Goal: Information Seeking & Learning: Learn about a topic

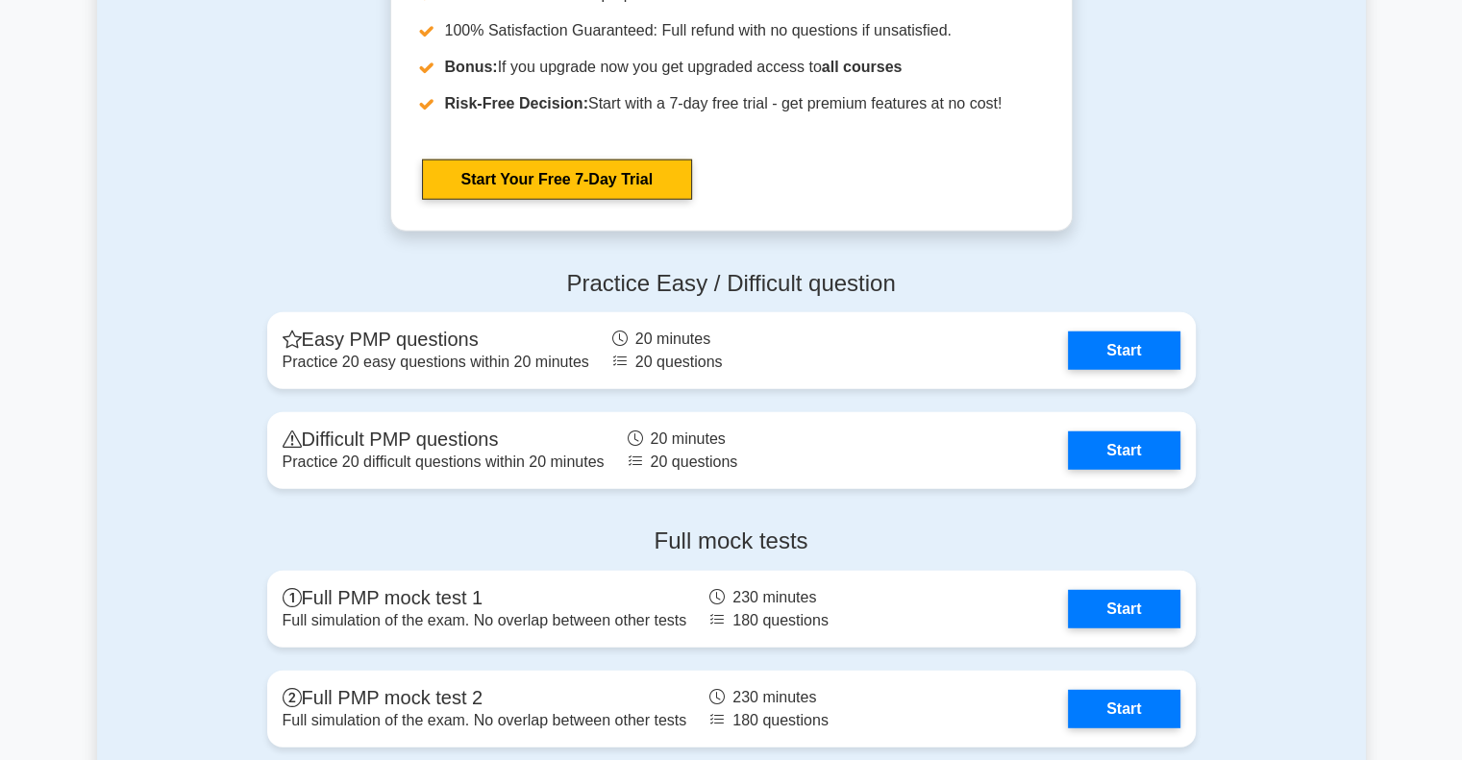
scroll to position [5287, 0]
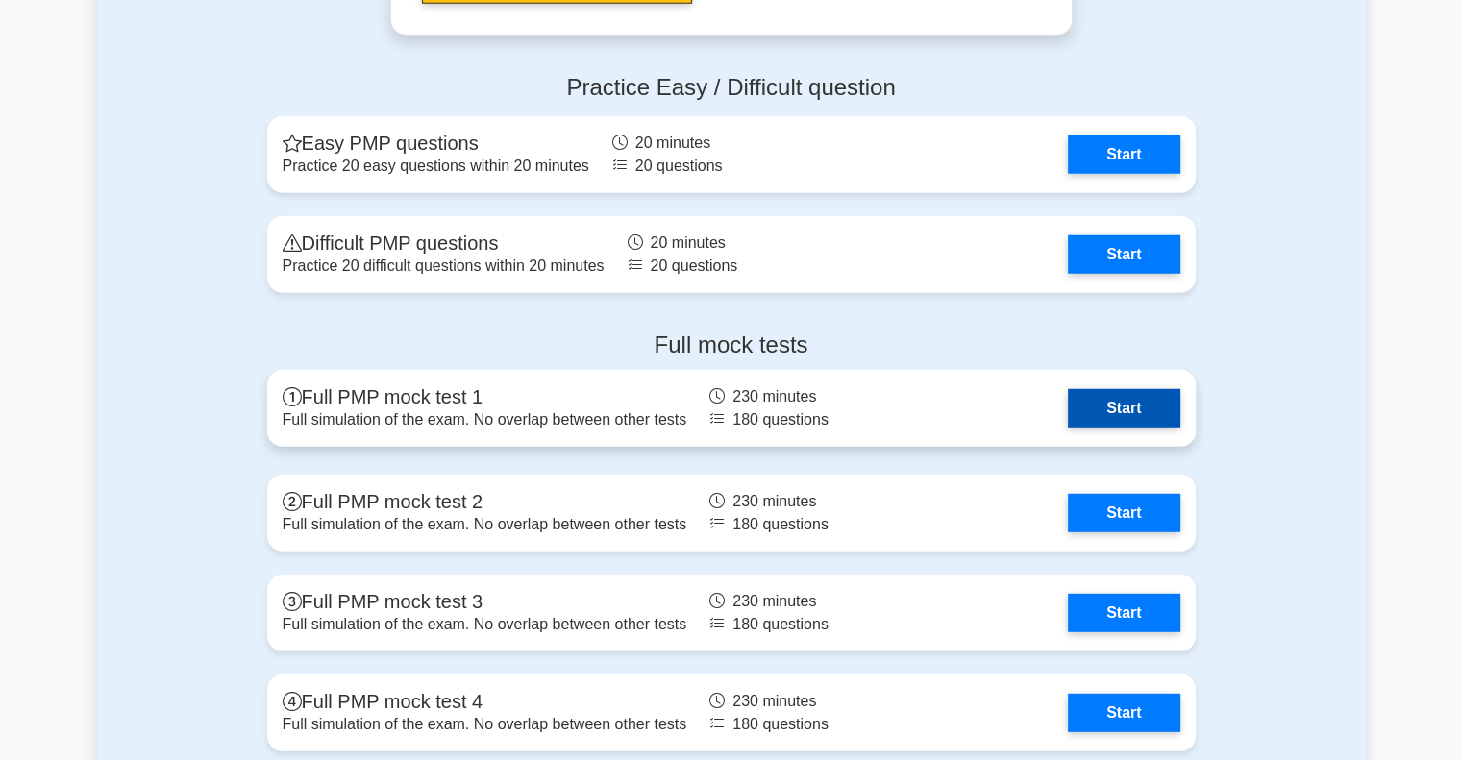
click at [1141, 407] on link "Start" at bounding box center [1124, 408] width 112 height 38
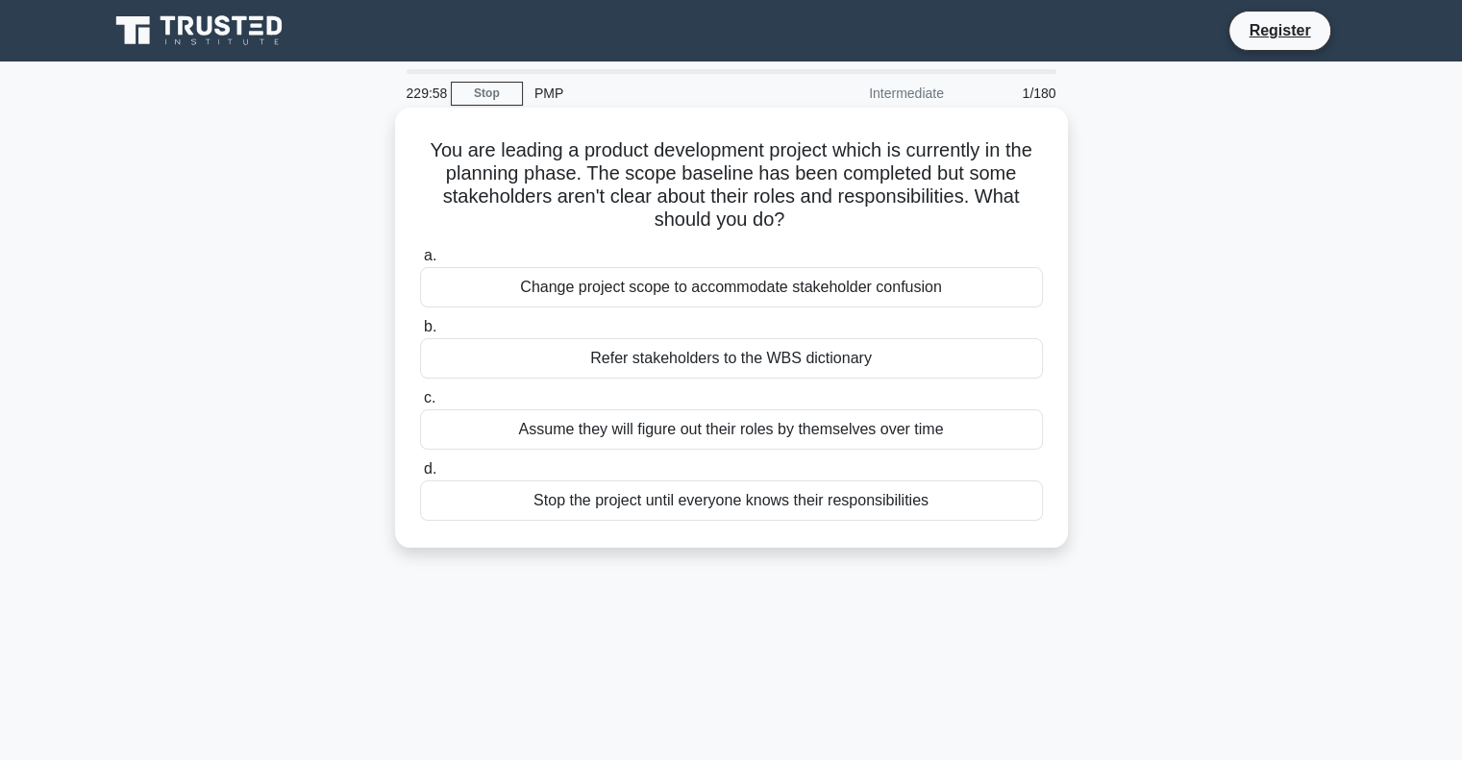
click at [802, 299] on div "Change project scope to accommodate stakeholder confusion" at bounding box center [731, 287] width 623 height 40
click at [420, 262] on input "a. Change project scope to accommodate stakeholder confusion" at bounding box center [420, 256] width 0 height 12
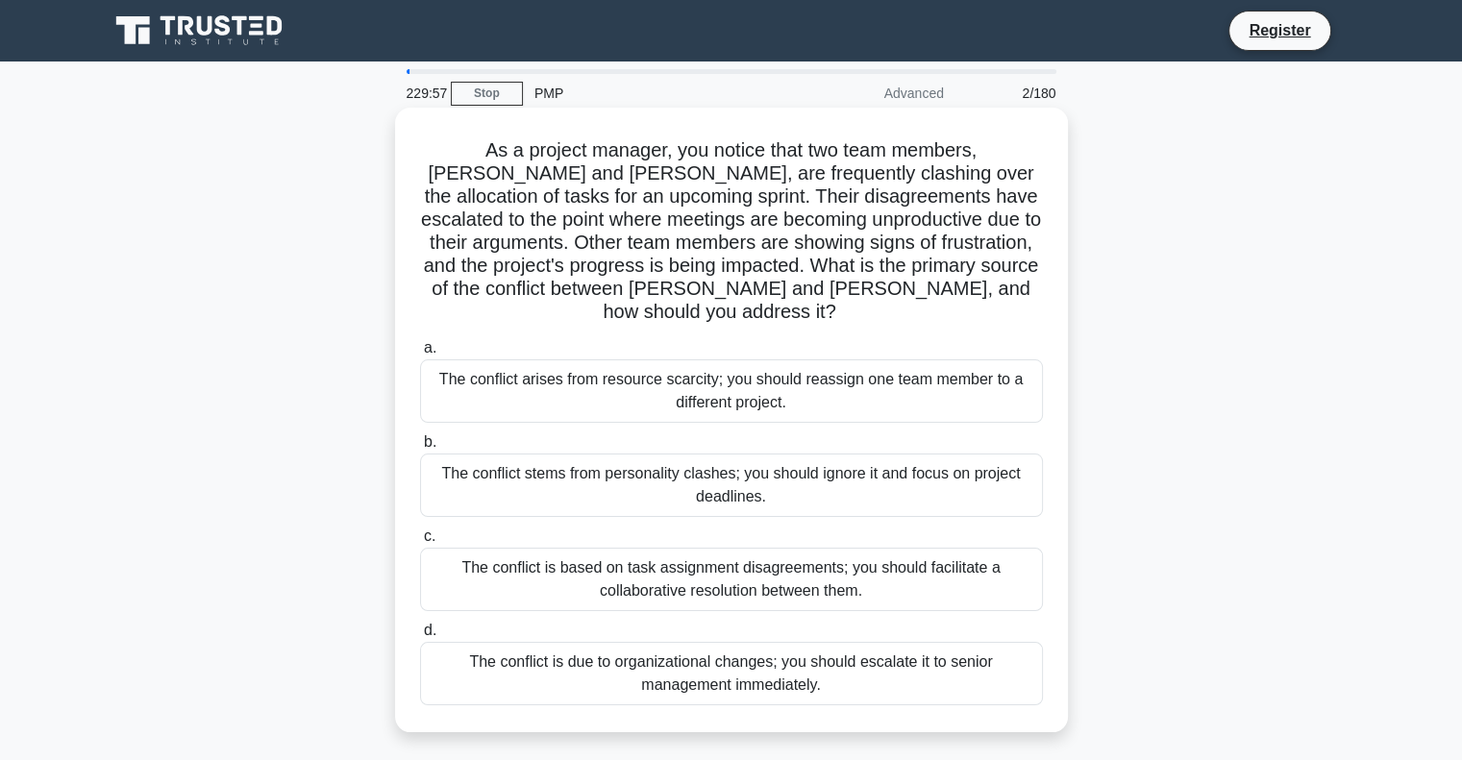
click at [797, 455] on div "The conflict stems from personality clashes; you should ignore it and focus on …" at bounding box center [731, 485] width 623 height 63
click at [420, 449] on input "b. The conflict stems from personality clashes; you should ignore it and focus …" at bounding box center [420, 442] width 0 height 12
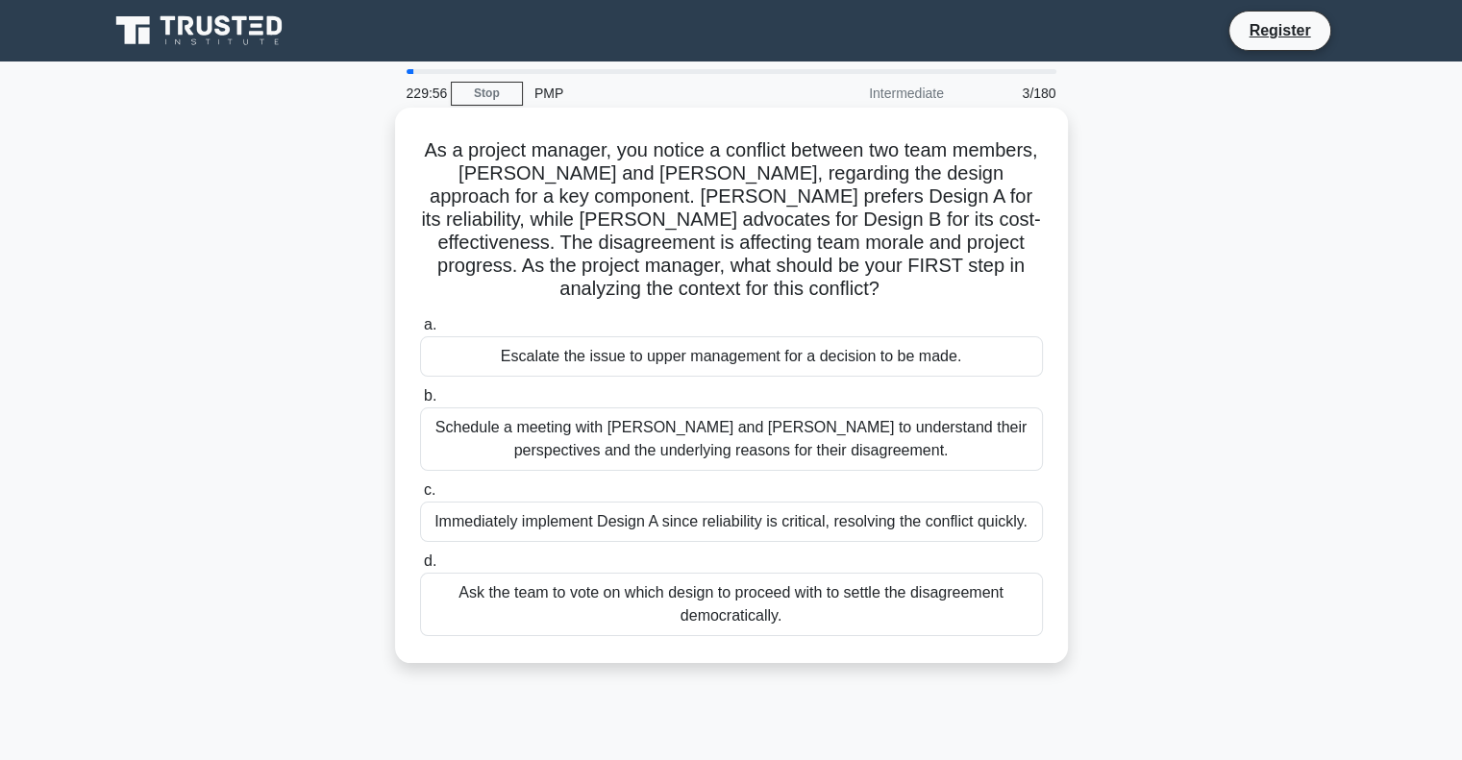
click at [791, 399] on label "b. Schedule a meeting with [PERSON_NAME] and [PERSON_NAME] to understand their …" at bounding box center [731, 428] width 623 height 87
click at [420, 399] on input "b. Schedule a meeting with [PERSON_NAME] and [PERSON_NAME] to understand their …" at bounding box center [420, 396] width 0 height 12
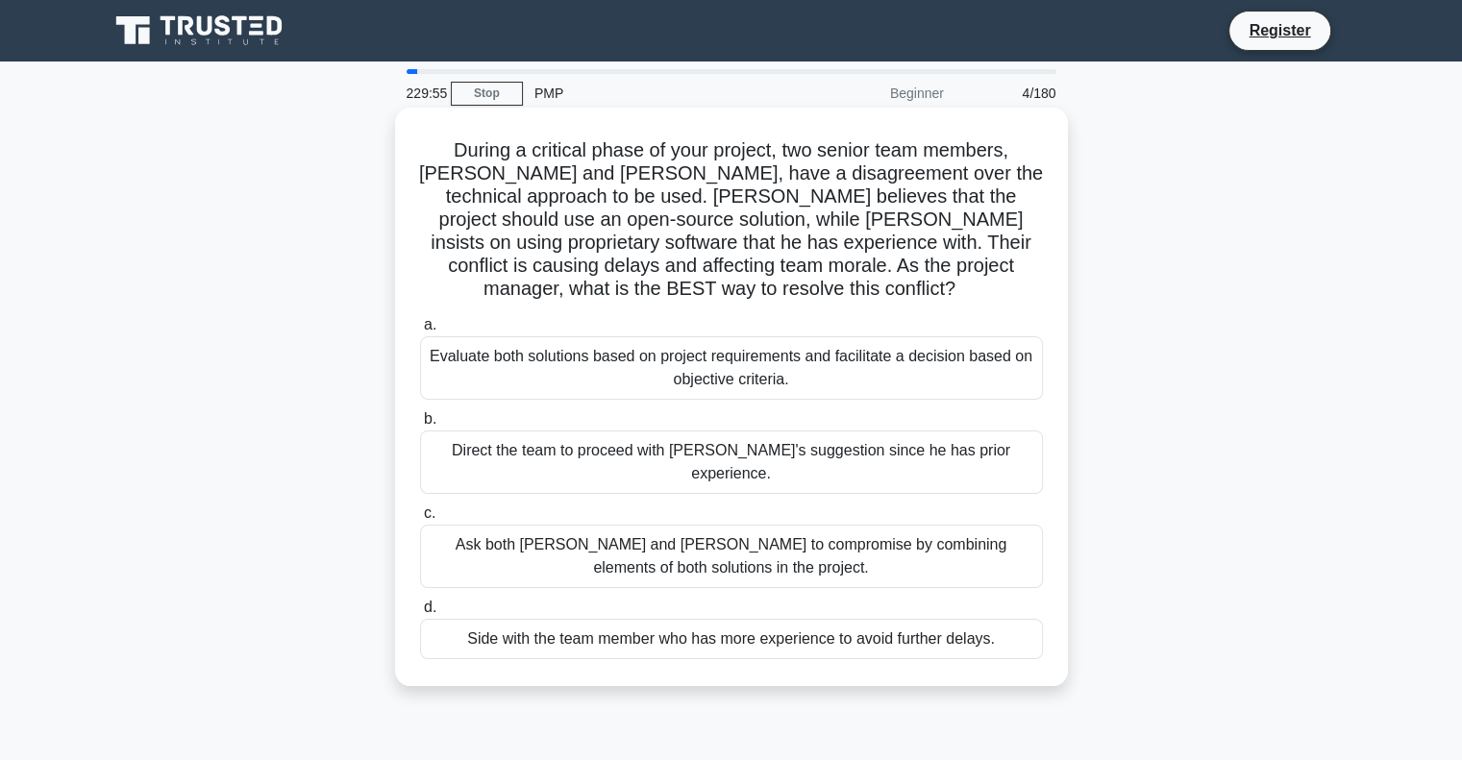
click at [782, 525] on div "Ask both [PERSON_NAME] and [PERSON_NAME] to compromise by combining elements of…" at bounding box center [731, 556] width 623 height 63
click at [420, 520] on input "c. Ask both [PERSON_NAME] and [PERSON_NAME] to compromise by combining elements…" at bounding box center [420, 514] width 0 height 12
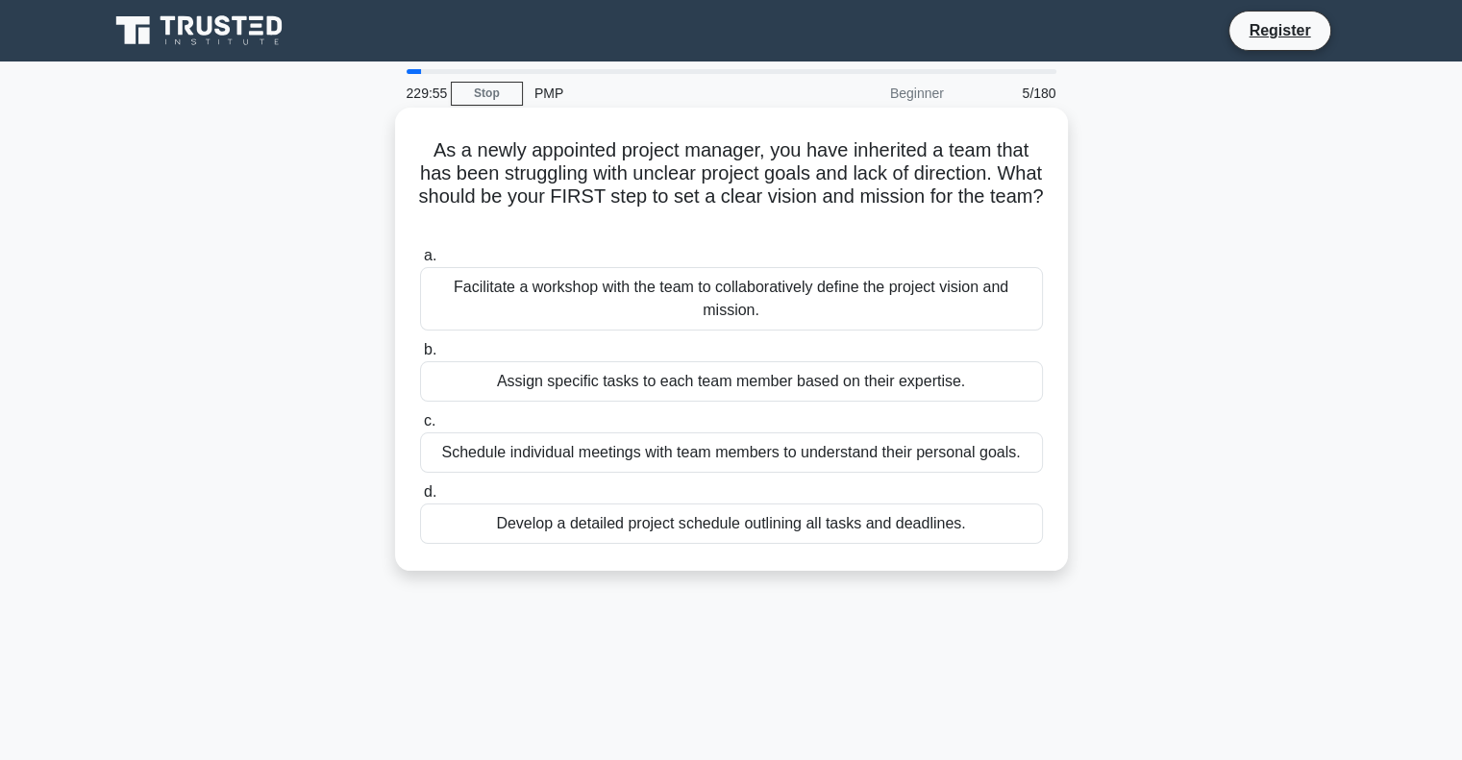
click at [781, 364] on div "Assign specific tasks to each team member based on their expertise." at bounding box center [731, 381] width 623 height 40
click at [420, 357] on input "b. Assign specific tasks to each team member based on their expertise." at bounding box center [420, 350] width 0 height 12
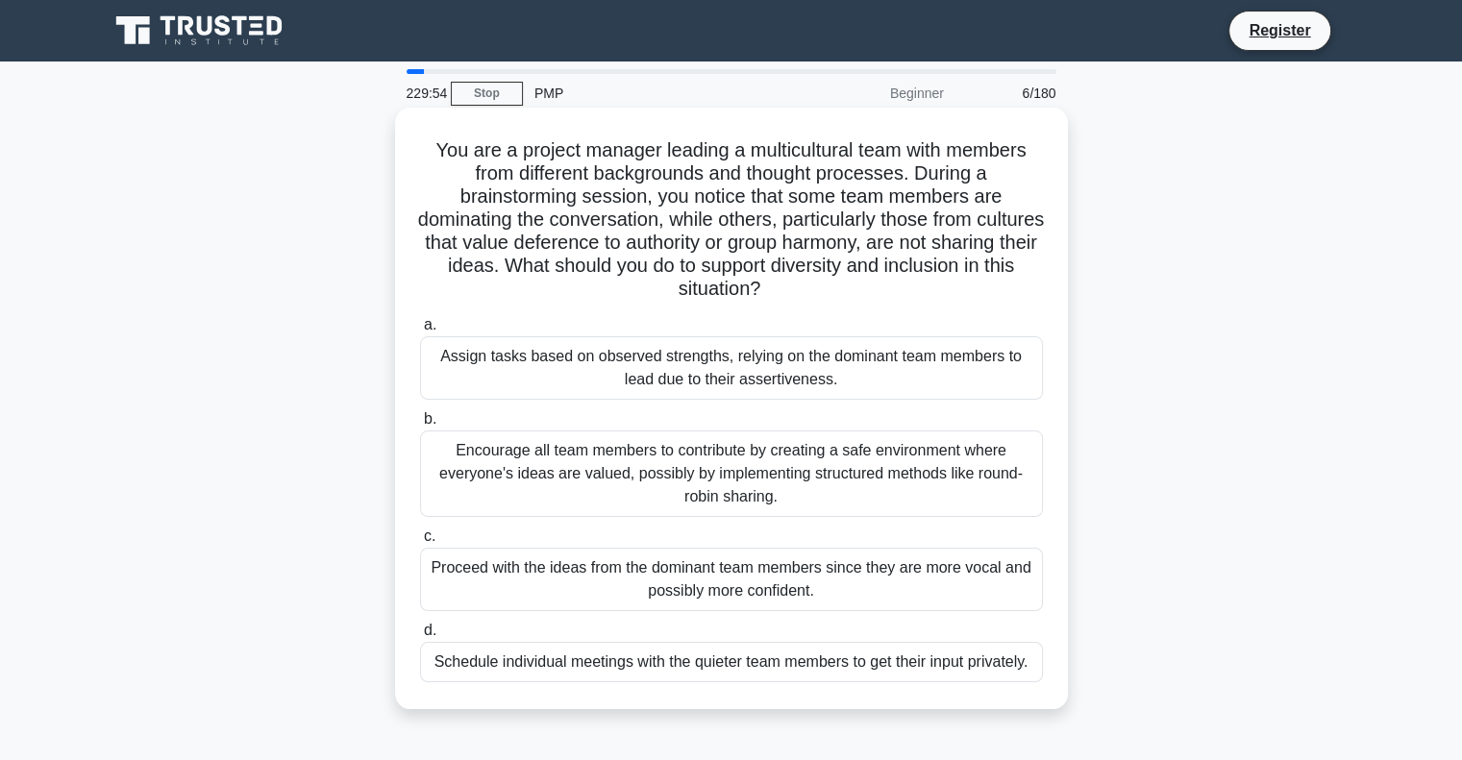
click at [783, 359] on div "Assign tasks based on observed strengths, relying on the dominant team members …" at bounding box center [731, 367] width 623 height 63
click at [420, 332] on input "a. Assign tasks based on observed strengths, relying on the dominant team membe…" at bounding box center [420, 325] width 0 height 12
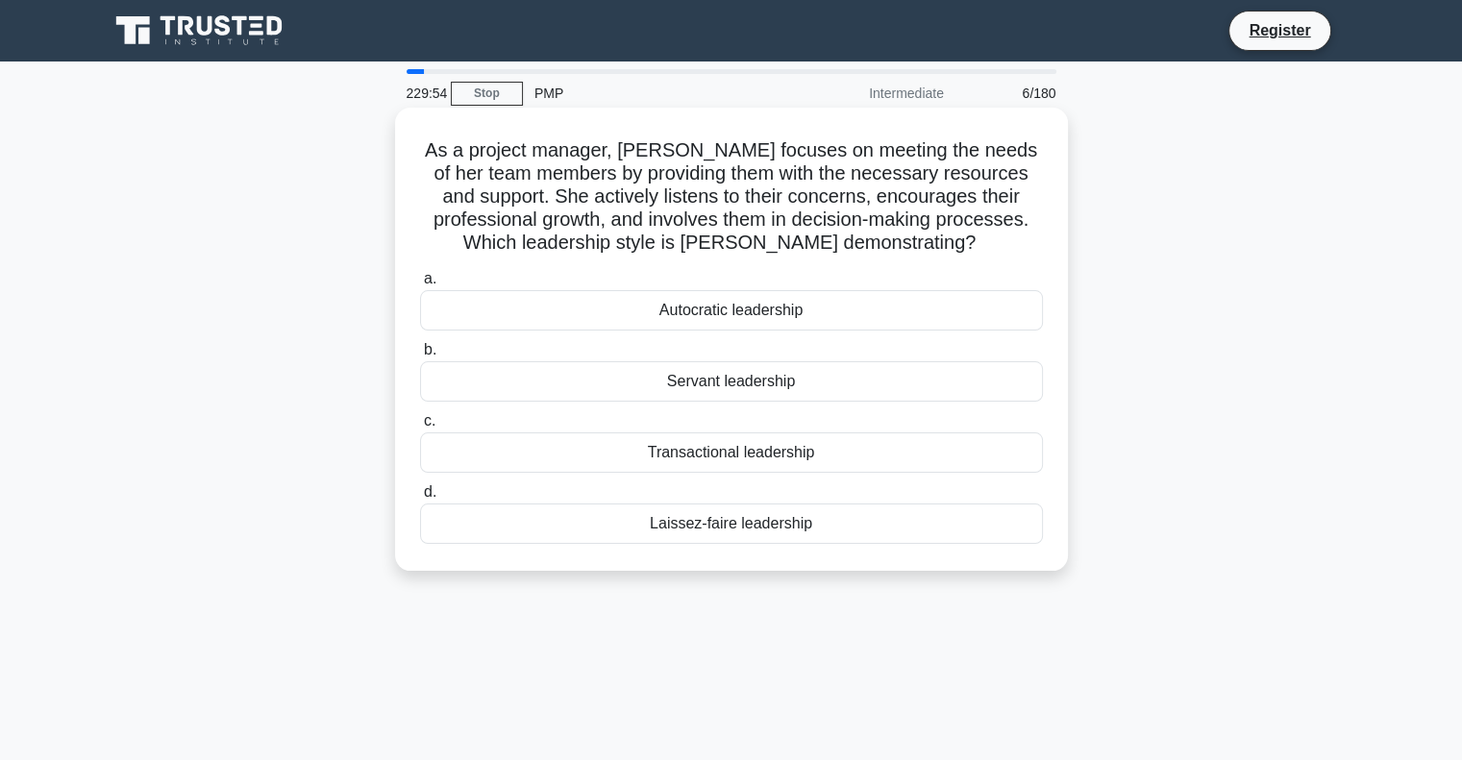
click at [776, 547] on div "a. Autocratic leadership b. Servant leadership c. d." at bounding box center [732, 405] width 646 height 285
click at [777, 514] on div "Laissez-faire leadership" at bounding box center [731, 524] width 623 height 40
click at [420, 499] on input "d. Laissez-faire leadership" at bounding box center [420, 492] width 0 height 12
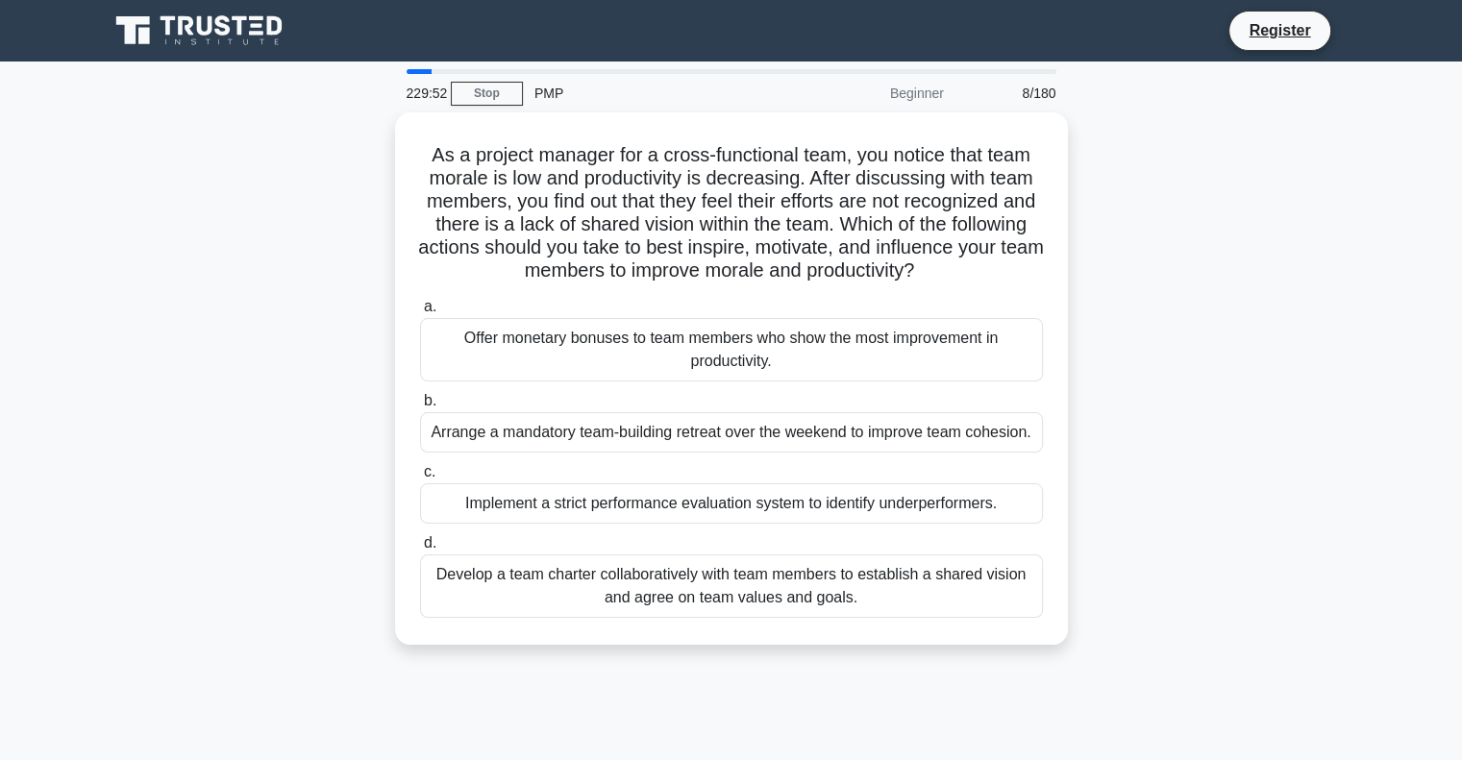
click at [779, 455] on div "a. Offer monetary bonuses to team members who show the most improvement in prod…" at bounding box center [732, 456] width 646 height 331
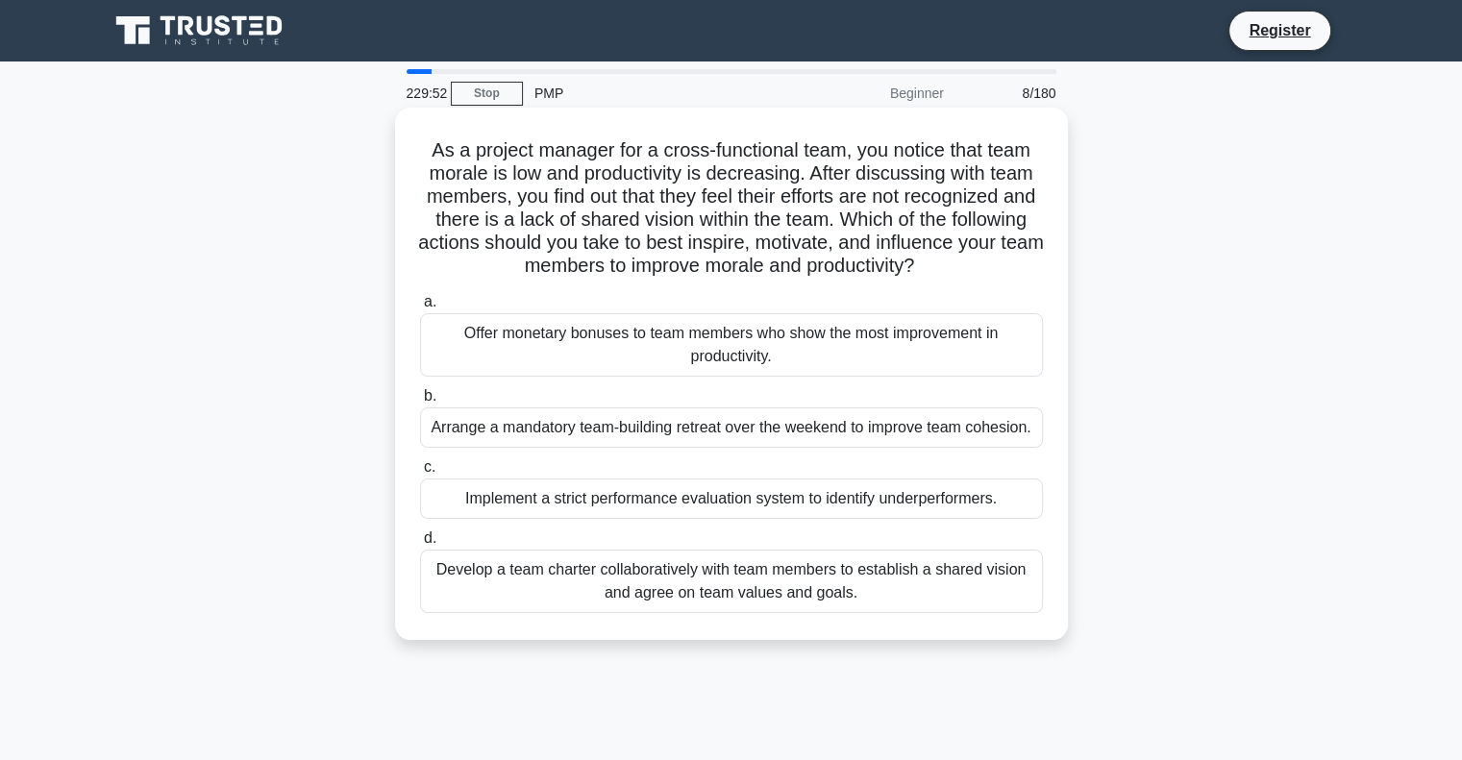
click at [783, 435] on div "Arrange a mandatory team-building retreat over the weekend to improve team cohe…" at bounding box center [731, 428] width 623 height 40
click at [420, 403] on input "b. Arrange a mandatory team-building retreat over the weekend to improve team c…" at bounding box center [420, 396] width 0 height 12
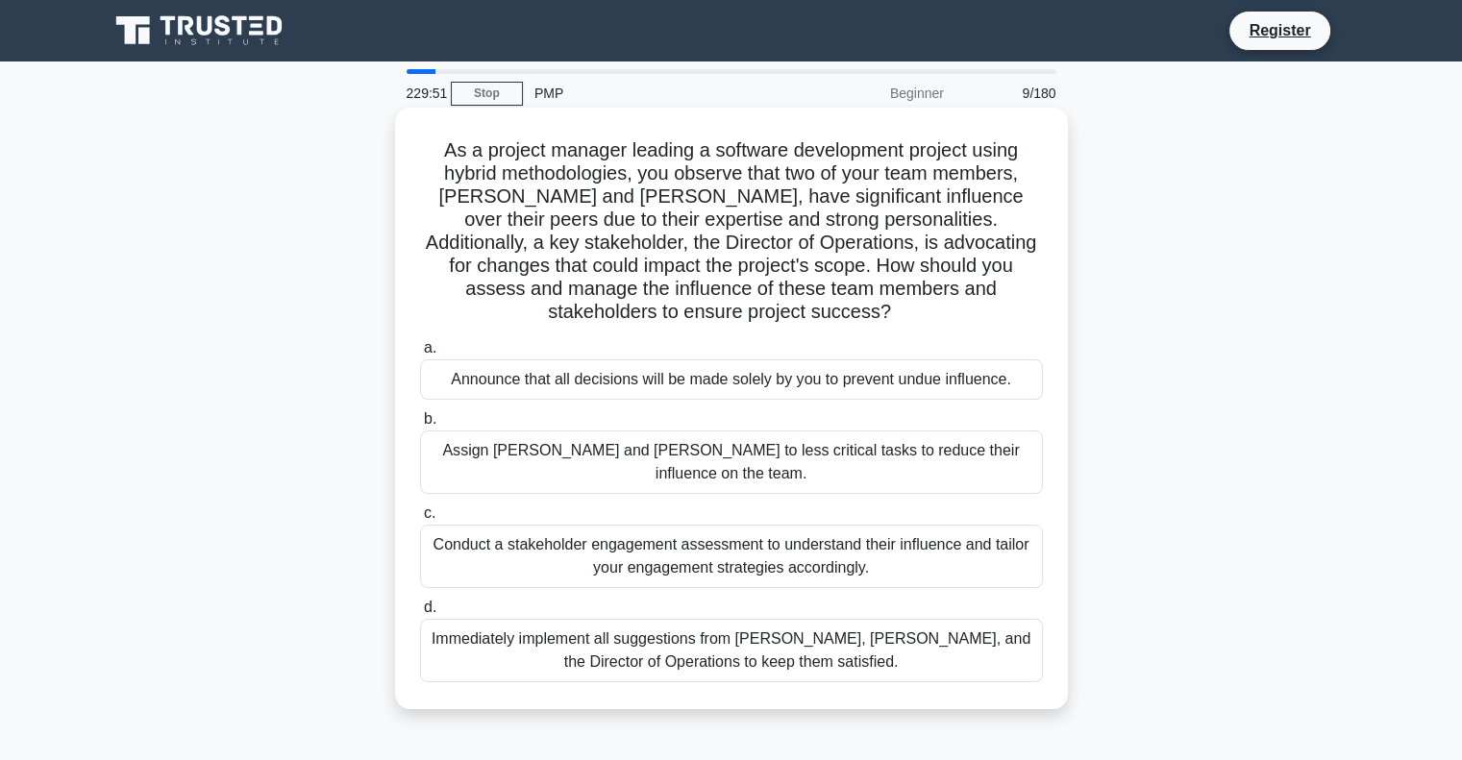
click at [783, 440] on div "Assign Alex and Jordan to less critical tasks to reduce their influence on the …" at bounding box center [731, 462] width 623 height 63
click at [420, 426] on input "b. Assign Alex and Jordan to less critical tasks to reduce their influence on t…" at bounding box center [420, 419] width 0 height 12
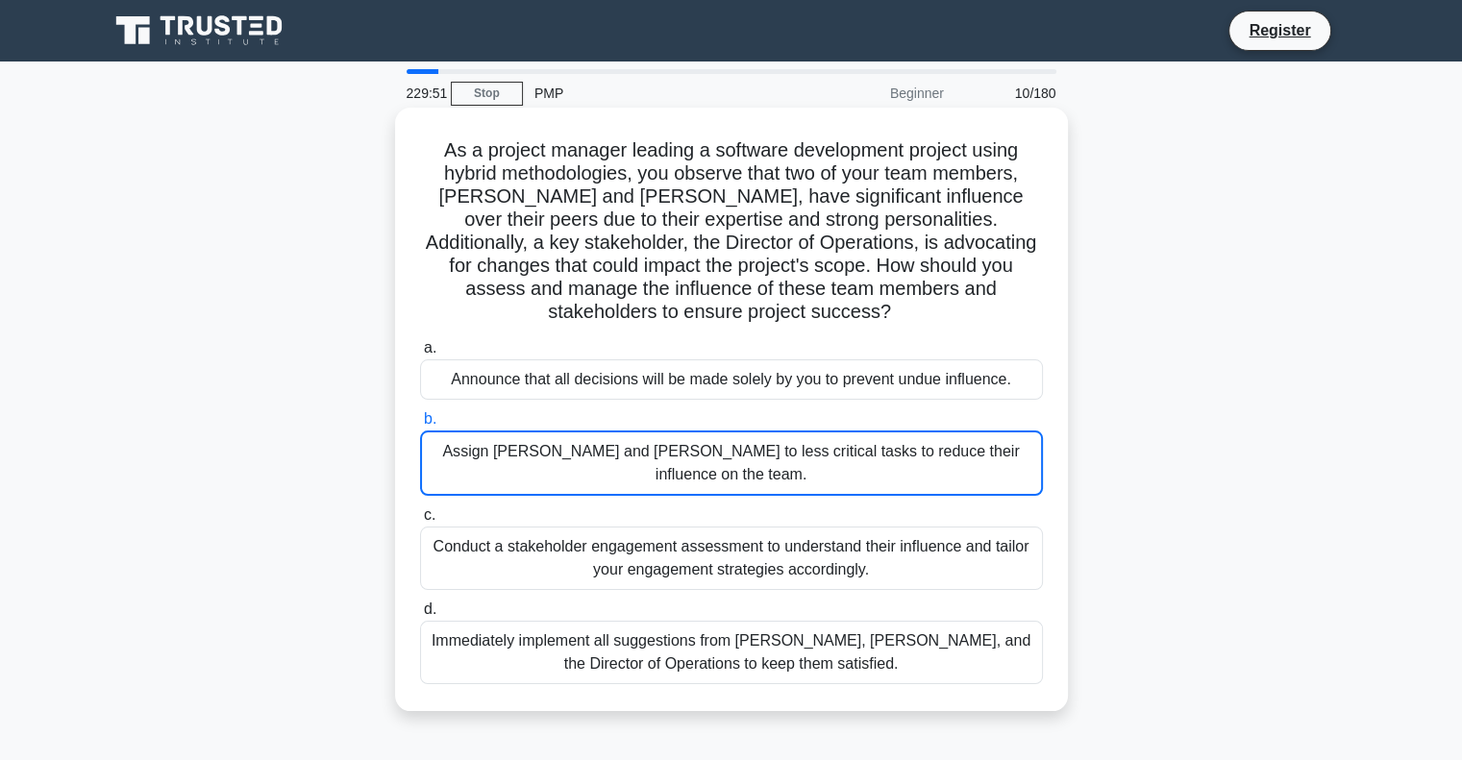
click at [783, 440] on div "Assign Alex and Jordan to less critical tasks to reduce their influence on the …" at bounding box center [731, 463] width 623 height 65
click at [420, 426] on input "b. Assign Alex and Jordan to less critical tasks to reduce their influence on t…" at bounding box center [420, 419] width 0 height 12
click at [783, 438] on div "Assign Alex and Jordan to less critical tasks to reduce their influence on the …" at bounding box center [731, 463] width 623 height 65
click at [420, 426] on input "b. Assign Alex and Jordan to less critical tasks to reduce their influence on t…" at bounding box center [420, 419] width 0 height 12
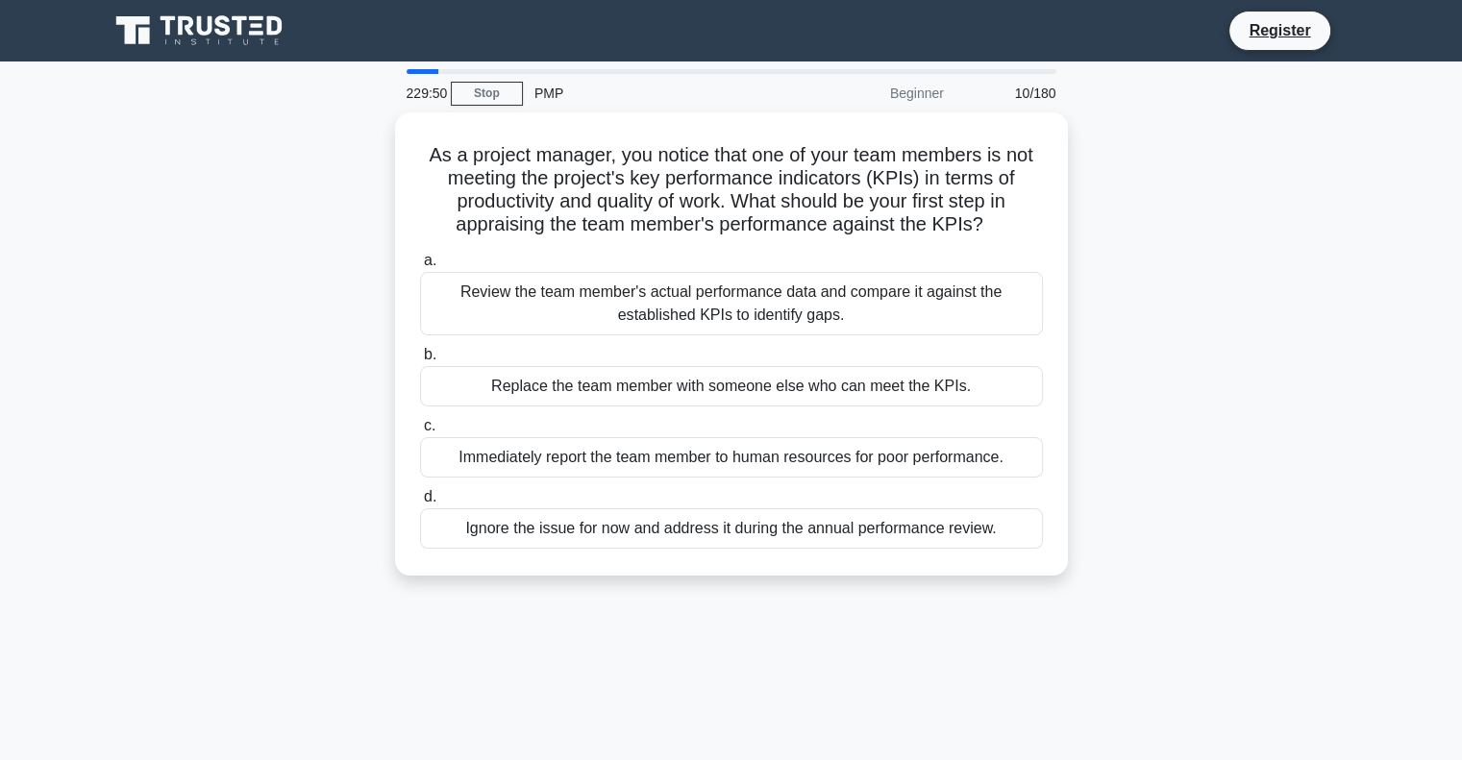
click at [783, 430] on label "c. Immediately report the team member to human resources for poor performance." at bounding box center [731, 445] width 623 height 63
click at [420, 430] on input "c. Immediately report the team member to human resources for poor performance." at bounding box center [420, 426] width 0 height 12
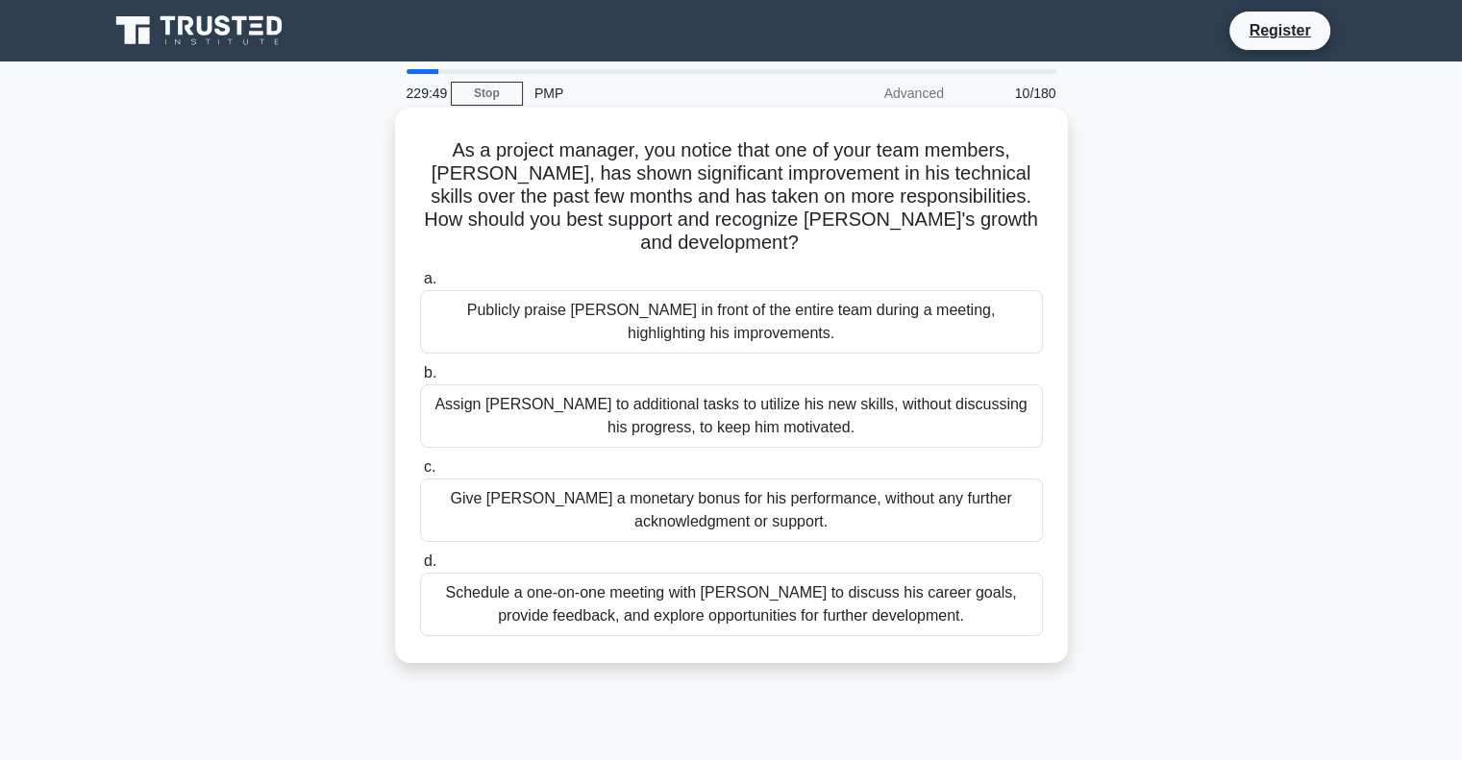
click at [782, 456] on label "c. Give Alex a monetary bonus for his performance, without any further acknowle…" at bounding box center [731, 499] width 623 height 87
click at [420, 461] on input "c. Give Alex a monetary bonus for his performance, without any further acknowle…" at bounding box center [420, 467] width 0 height 12
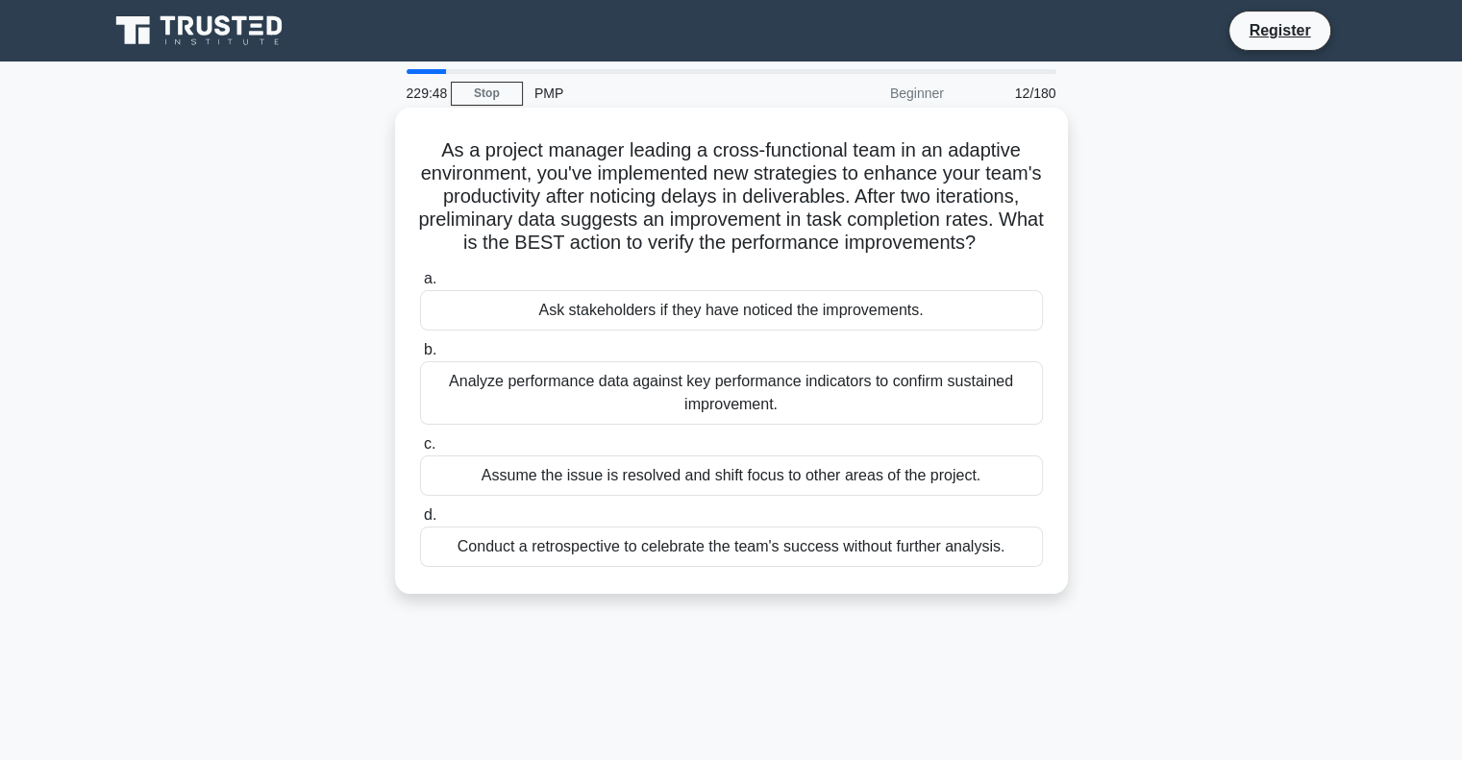
click at [779, 493] on div "Assume the issue is resolved and shift focus to other areas of the project." at bounding box center [731, 476] width 623 height 40
click at [420, 451] on input "c. Assume the issue is resolved and shift focus to other areas of the project." at bounding box center [420, 444] width 0 height 12
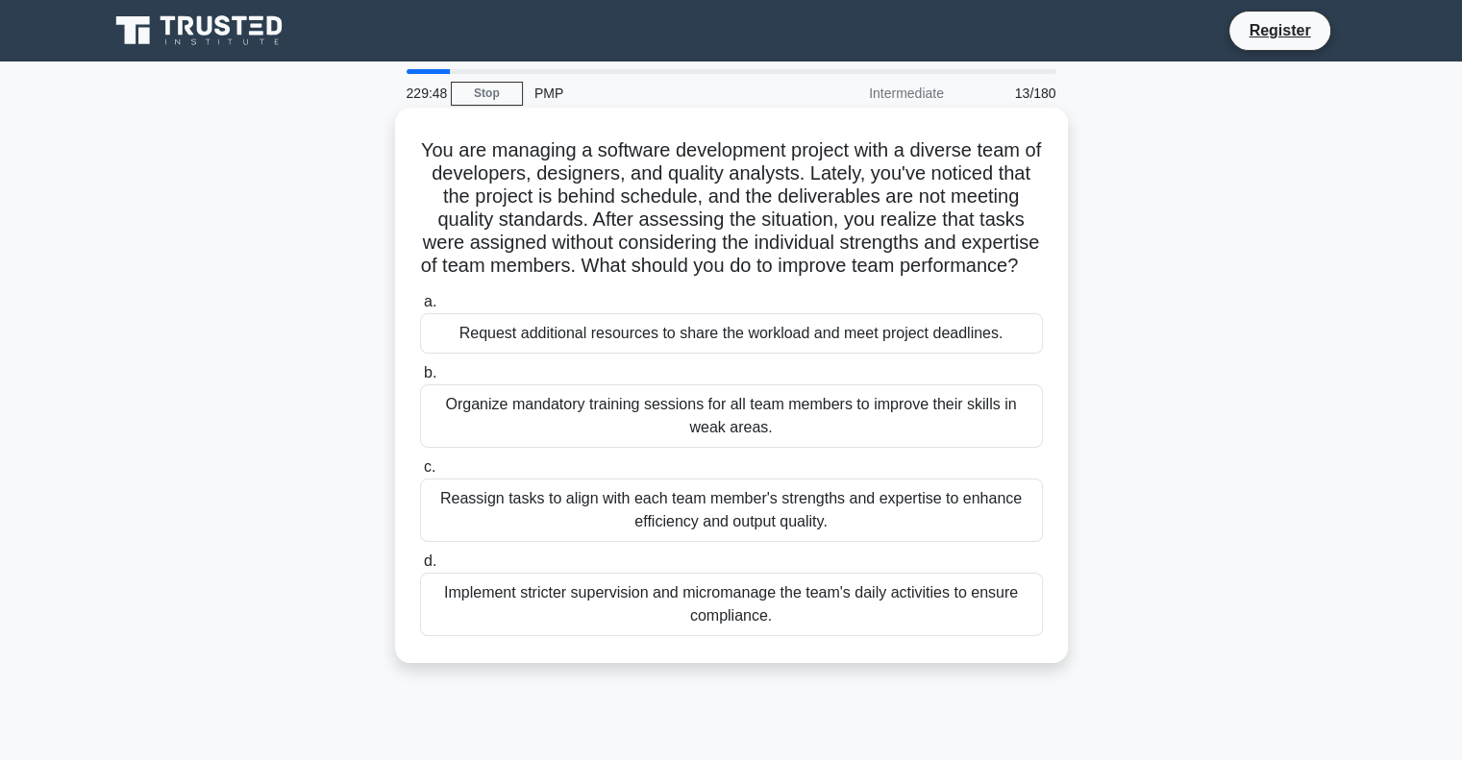
click at [773, 499] on label "c. Reassign tasks to align with each team member's strengths and expertise to e…" at bounding box center [731, 499] width 623 height 87
click at [420, 474] on input "c. Reassign tasks to align with each team member's strengths and expertise to e…" at bounding box center [420, 467] width 0 height 12
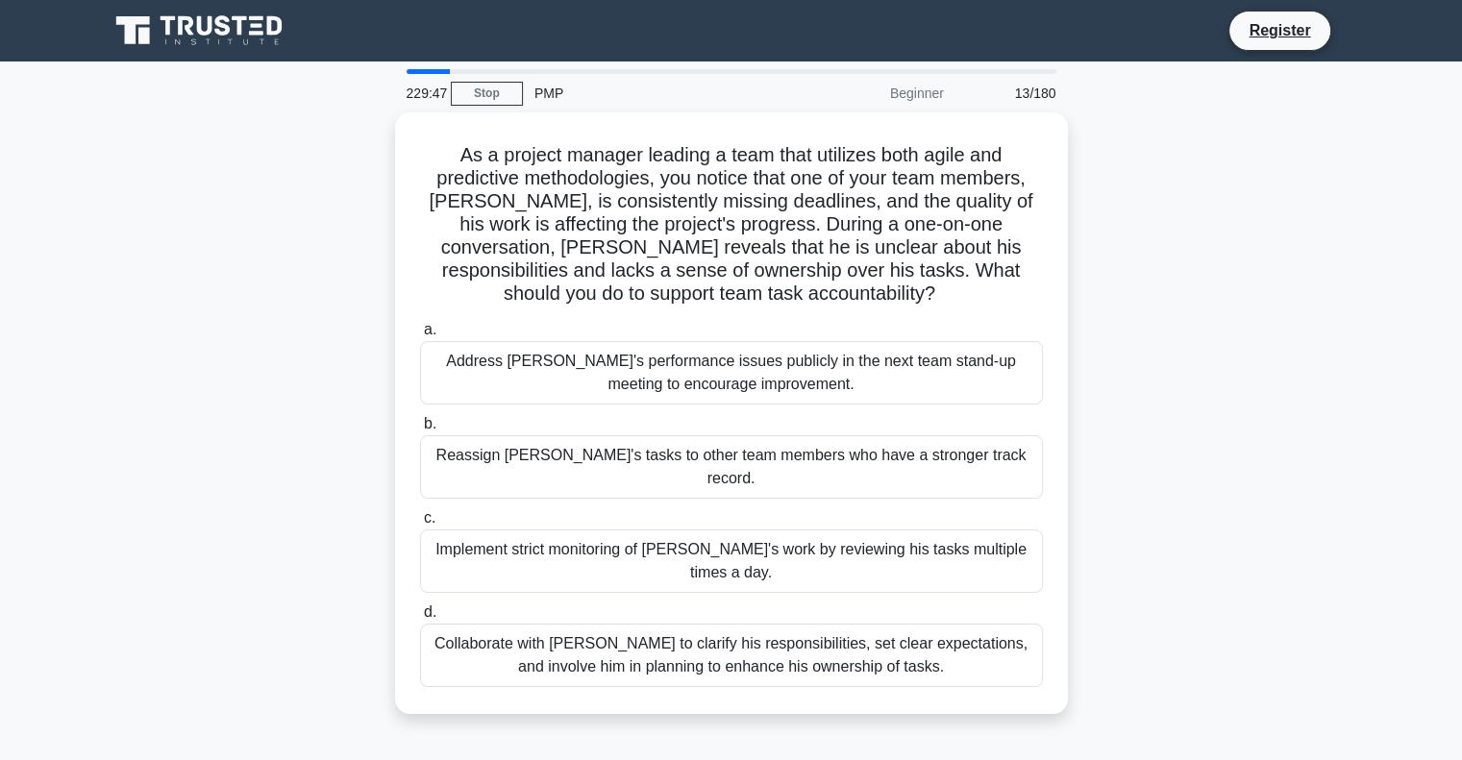
click at [770, 530] on div "Implement strict monitoring of Alex's work by reviewing his tasks multiple time…" at bounding box center [731, 561] width 623 height 63
click at [420, 518] on input "c. Implement strict monitoring of Alex's work by reviewing his tasks multiple t…" at bounding box center [420, 518] width 0 height 12
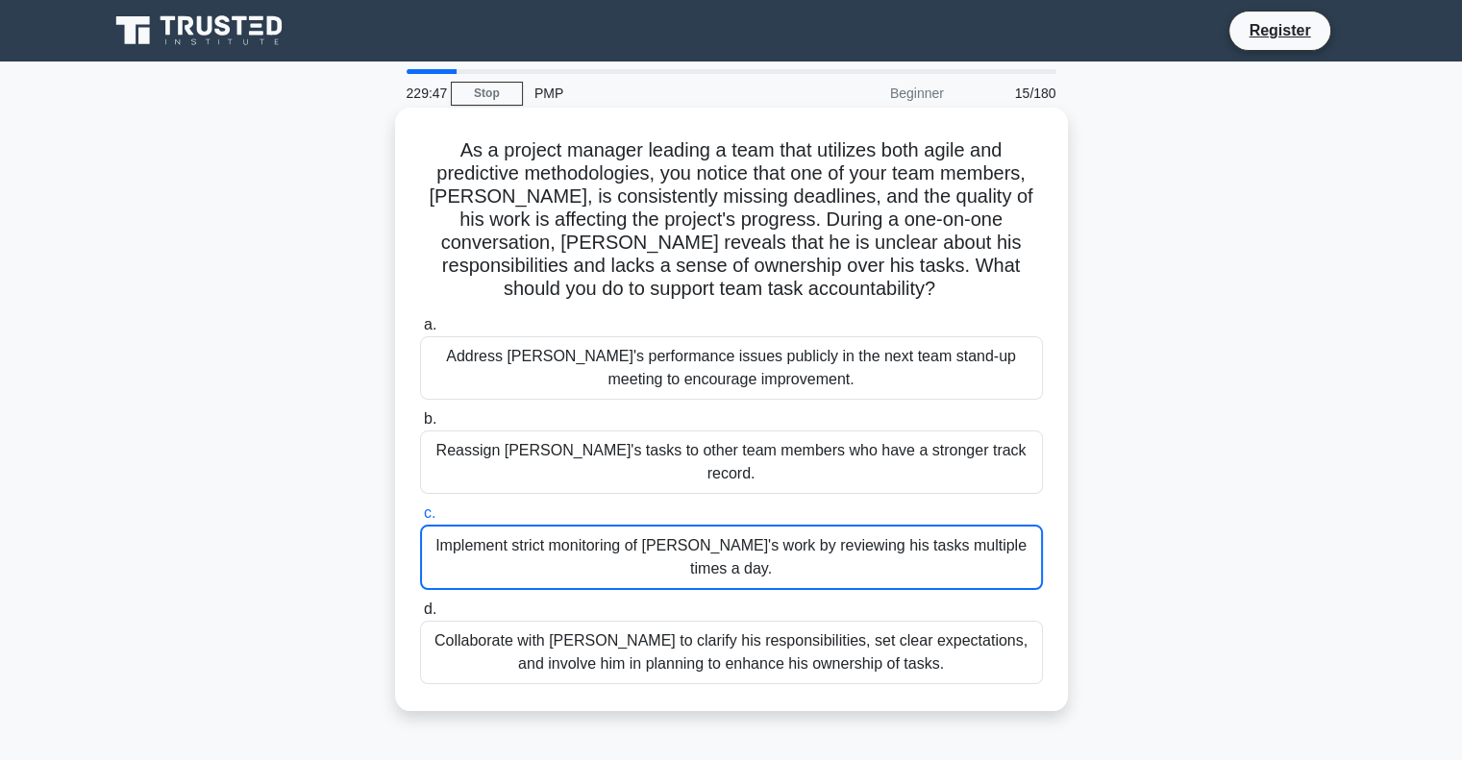
click at [771, 525] on div "Implement strict monitoring of Alex's work by reviewing his tasks multiple time…" at bounding box center [731, 557] width 623 height 65
click at [420, 516] on input "c. Implement strict monitoring of Alex's work by reviewing his tasks multiple t…" at bounding box center [420, 514] width 0 height 12
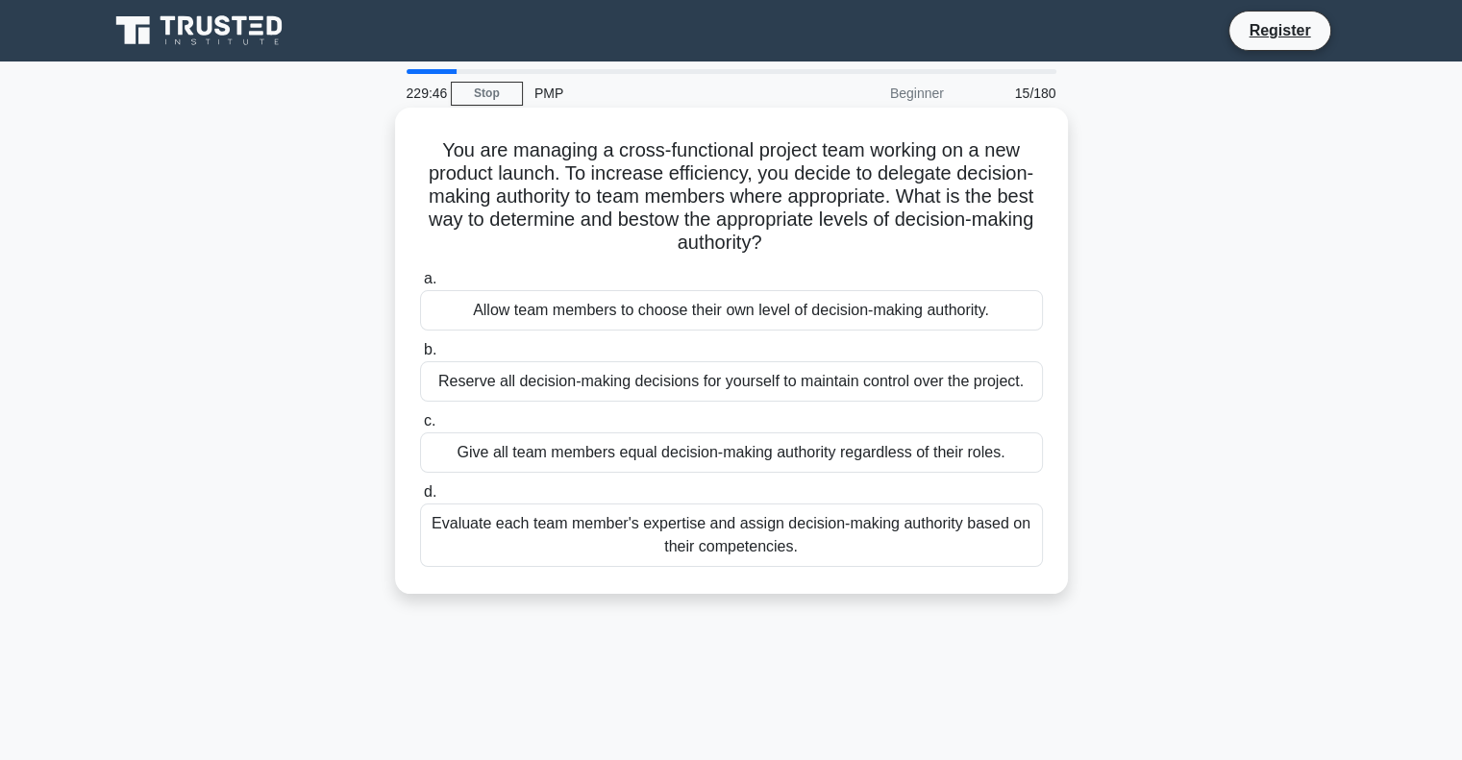
click at [766, 456] on div "Give all team members equal decision-making authority regardless of their roles." at bounding box center [731, 453] width 623 height 40
click at [420, 428] on input "c. Give all team members equal decision-making authority regardless of their ro…" at bounding box center [420, 421] width 0 height 12
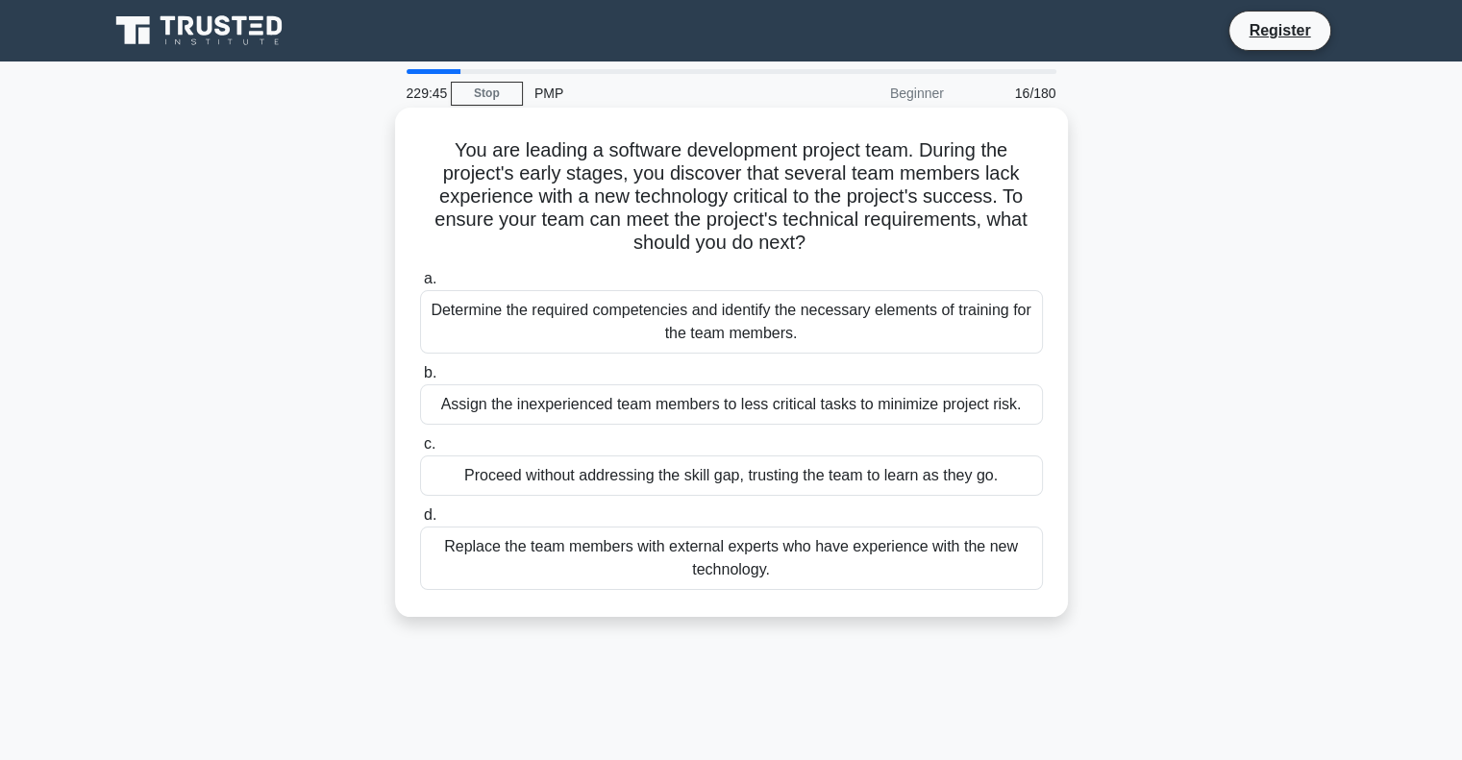
click at [773, 483] on div "Proceed without addressing the skill gap, trusting the team to learn as they go." at bounding box center [731, 476] width 623 height 40
click at [420, 451] on input "c. Proceed without addressing the skill gap, trusting the team to learn as they…" at bounding box center [420, 444] width 0 height 12
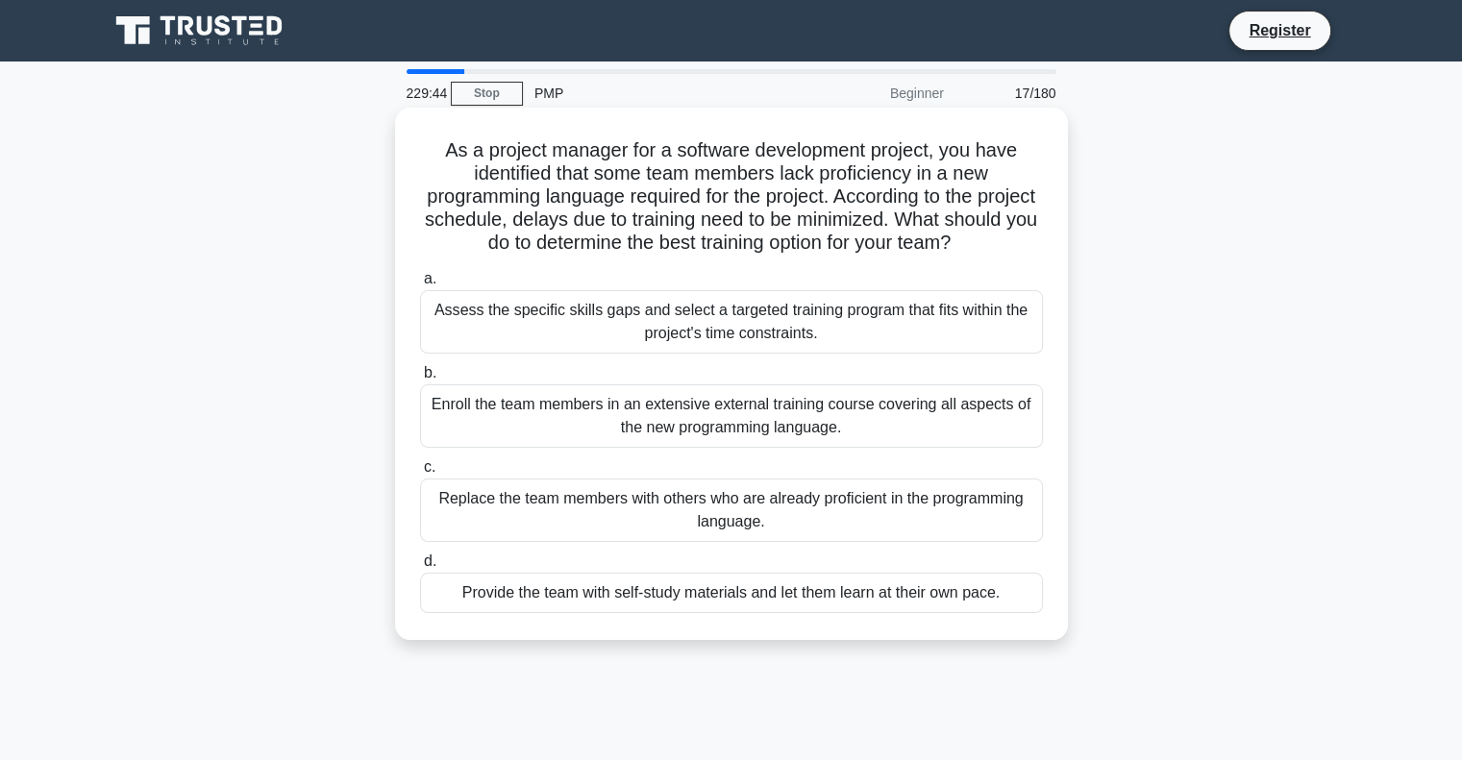
click at [777, 503] on div "Replace the team members with others who are already proficient in the programm…" at bounding box center [731, 510] width 623 height 63
click at [420, 474] on input "c. Replace the team members with others who are already proficient in the progr…" at bounding box center [420, 467] width 0 height 12
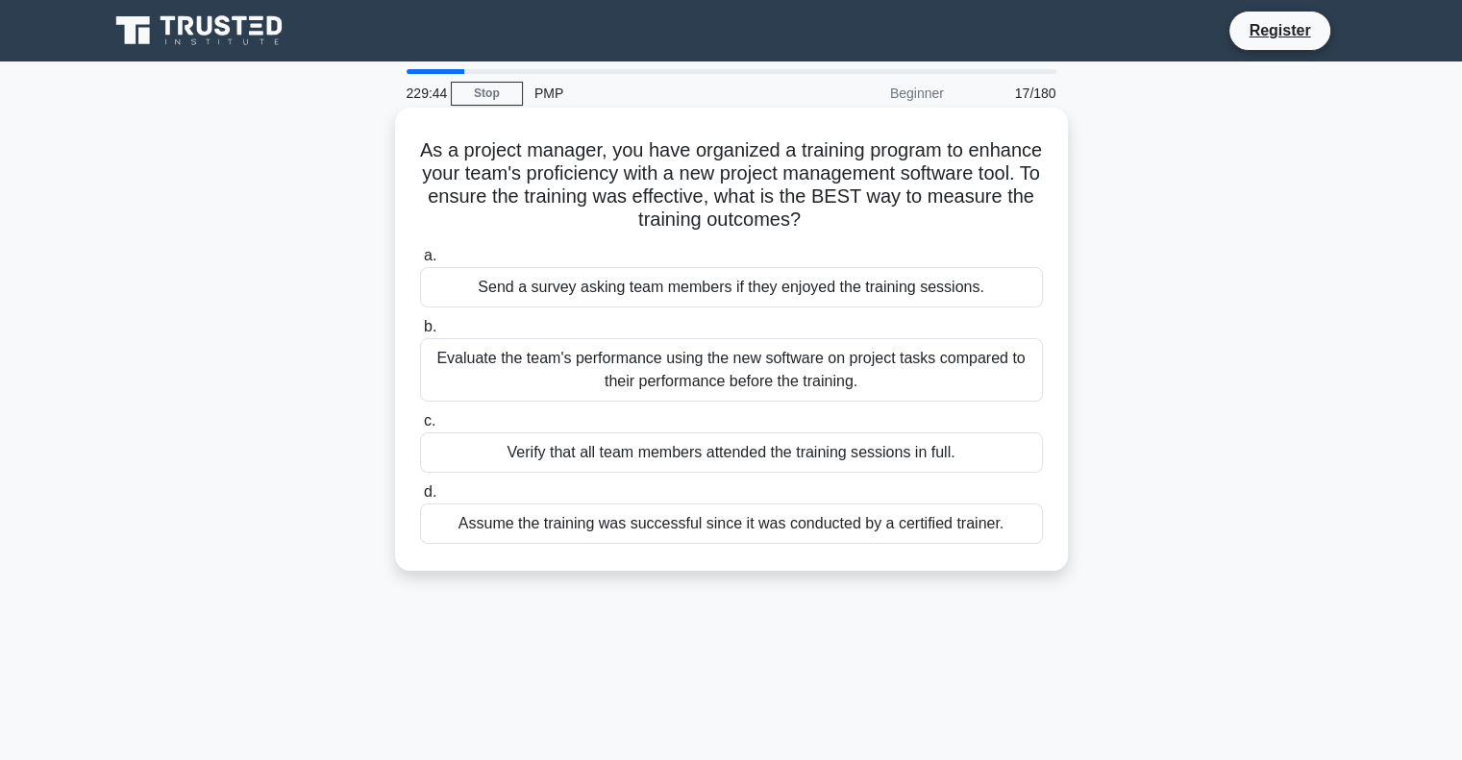
click at [758, 445] on div "Verify that all team members attended the training sessions in full." at bounding box center [731, 453] width 623 height 40
click at [420, 428] on input "c. Verify that all team members attended the training sessions in full." at bounding box center [420, 421] width 0 height 12
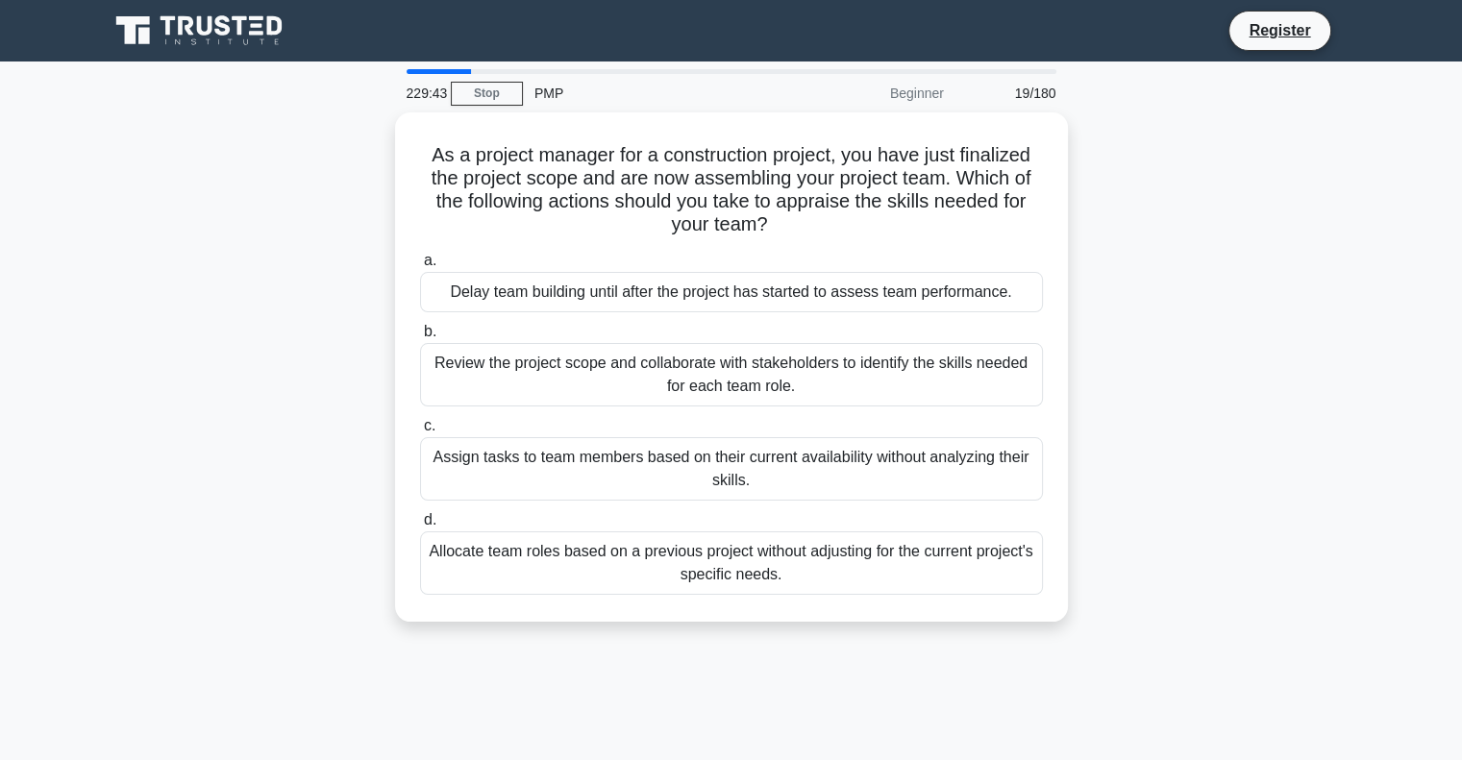
click at [758, 459] on div "Assign tasks to team members based on their current availability without analyz…" at bounding box center [731, 468] width 623 height 63
click at [420, 433] on input "c. Assign tasks to team members based on their current availability without ana…" at bounding box center [420, 426] width 0 height 12
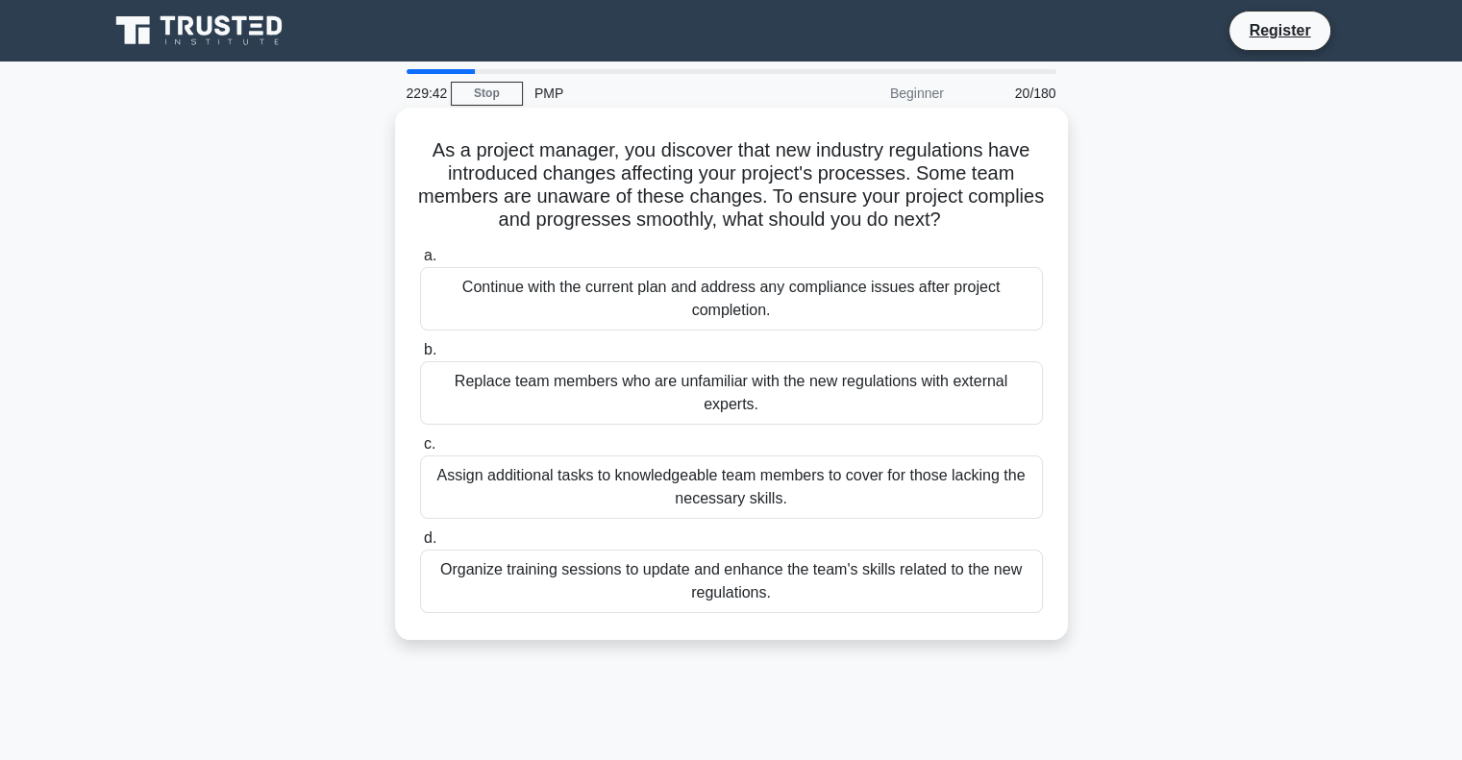
click at [758, 487] on div "Assign additional tasks to knowledgeable team members to cover for those lackin…" at bounding box center [731, 487] width 623 height 63
click at [420, 451] on input "c. Assign additional tasks to knowledgeable team members to cover for those lac…" at bounding box center [420, 444] width 0 height 12
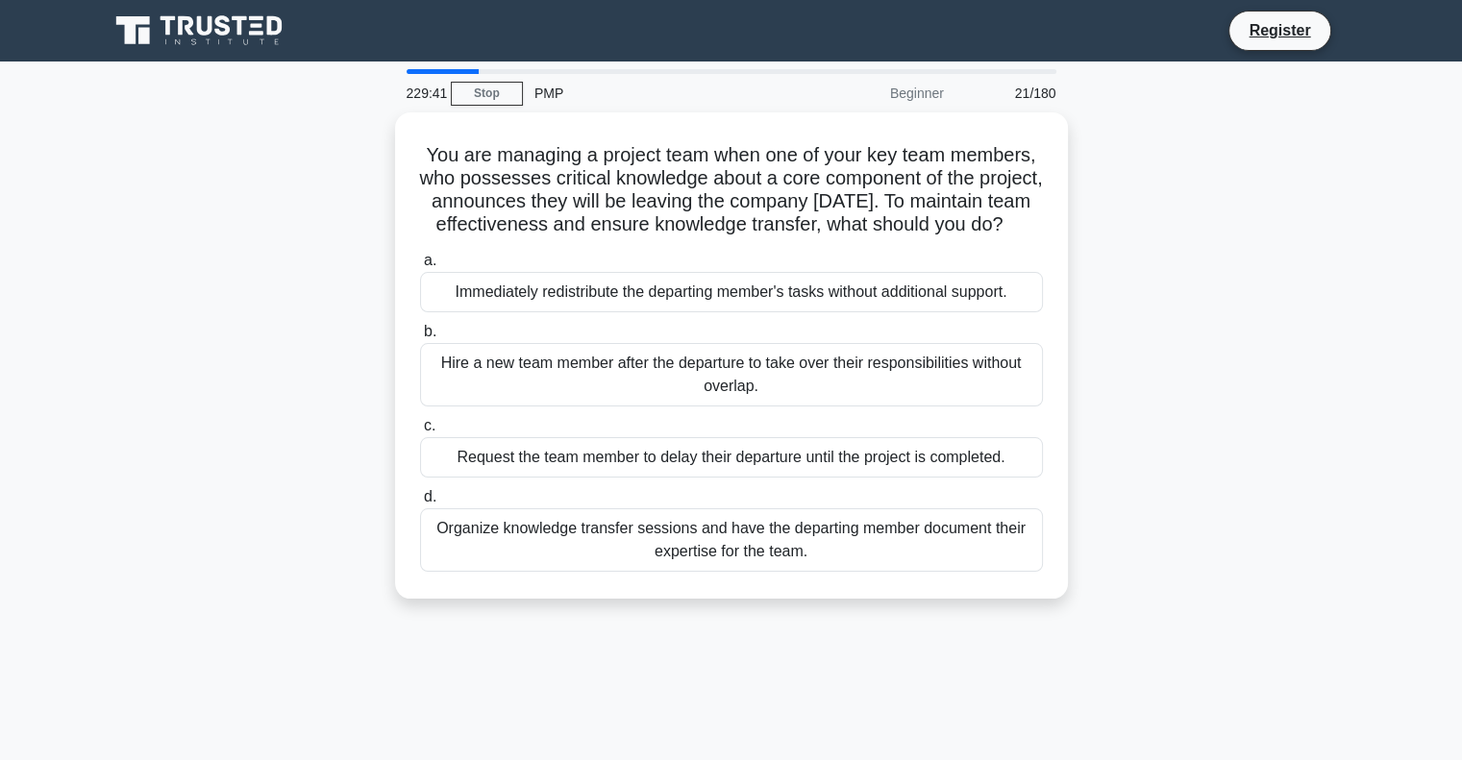
click at [758, 478] on div "Request the team member to delay their departure until the project is completed." at bounding box center [731, 457] width 623 height 40
click at [420, 433] on input "c. Request the team member to delay their departure until the project is comple…" at bounding box center [420, 426] width 0 height 12
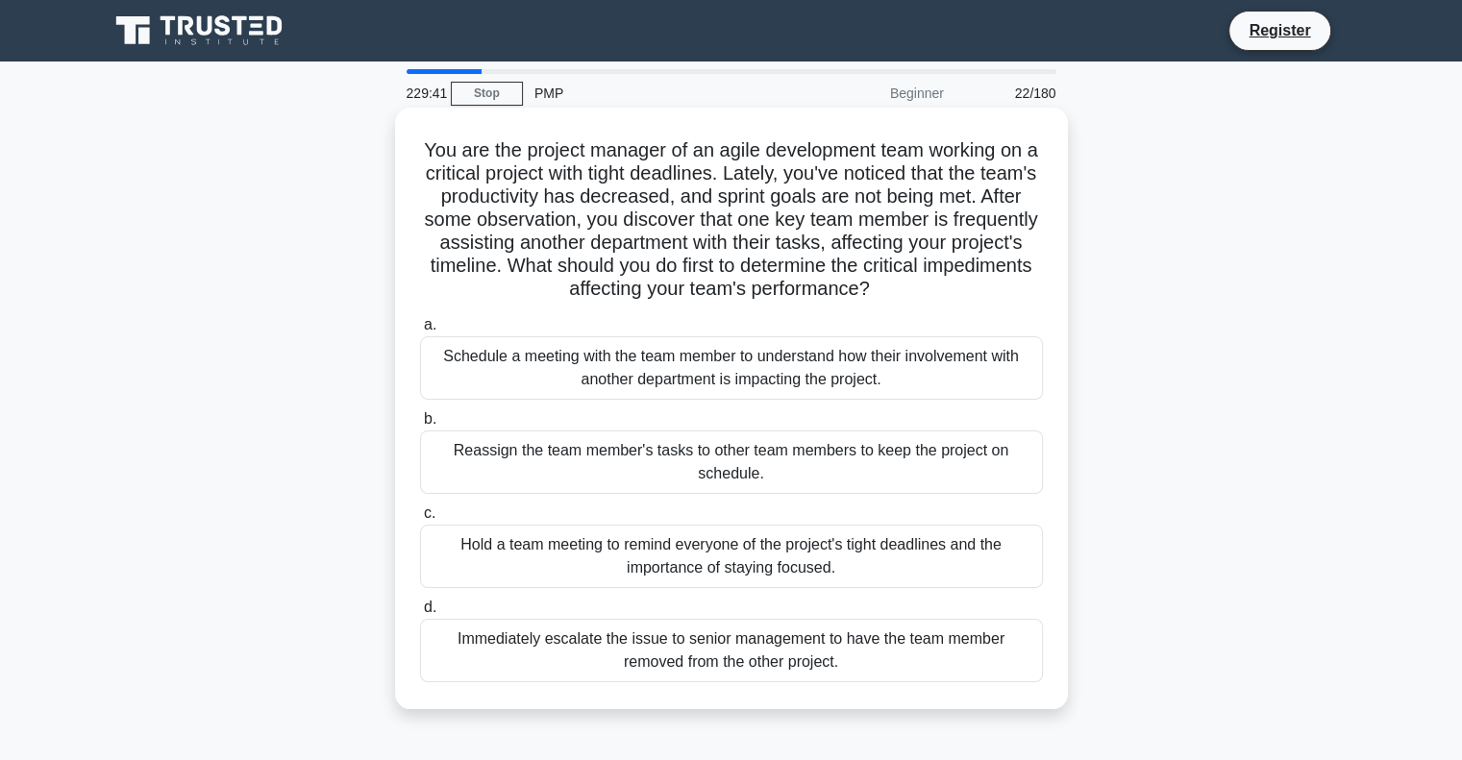
click at [758, 484] on div "Reassign the team member's tasks to other team members to keep the project on s…" at bounding box center [731, 462] width 623 height 63
click at [420, 426] on input "b. Reassign the team member's tasks to other team members to keep the project o…" at bounding box center [420, 419] width 0 height 12
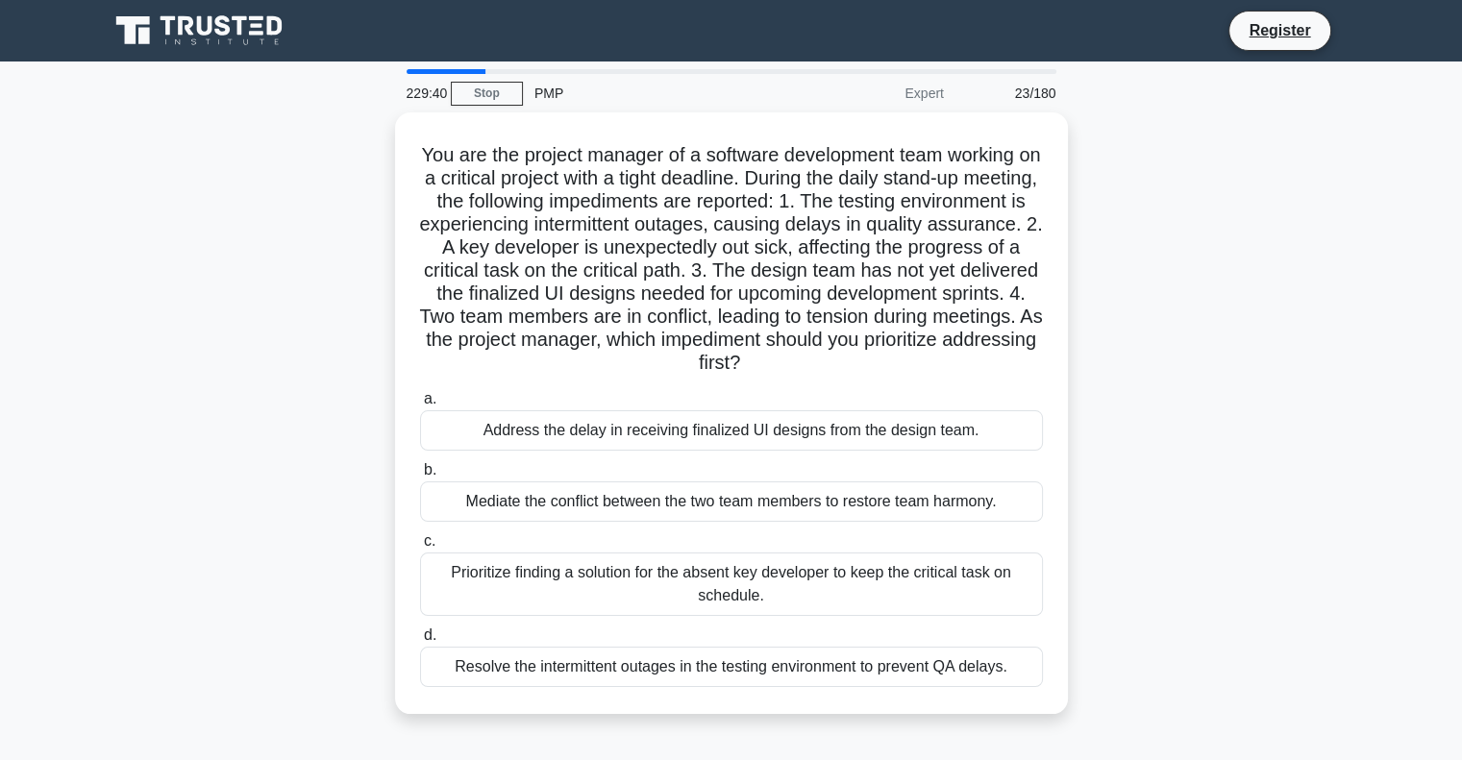
click at [758, 484] on div "Mediate the conflict between the two team members to restore team harmony." at bounding box center [731, 502] width 623 height 40
click at [420, 477] on input "b. Mediate the conflict between the two team members to restore team harmony." at bounding box center [420, 470] width 0 height 12
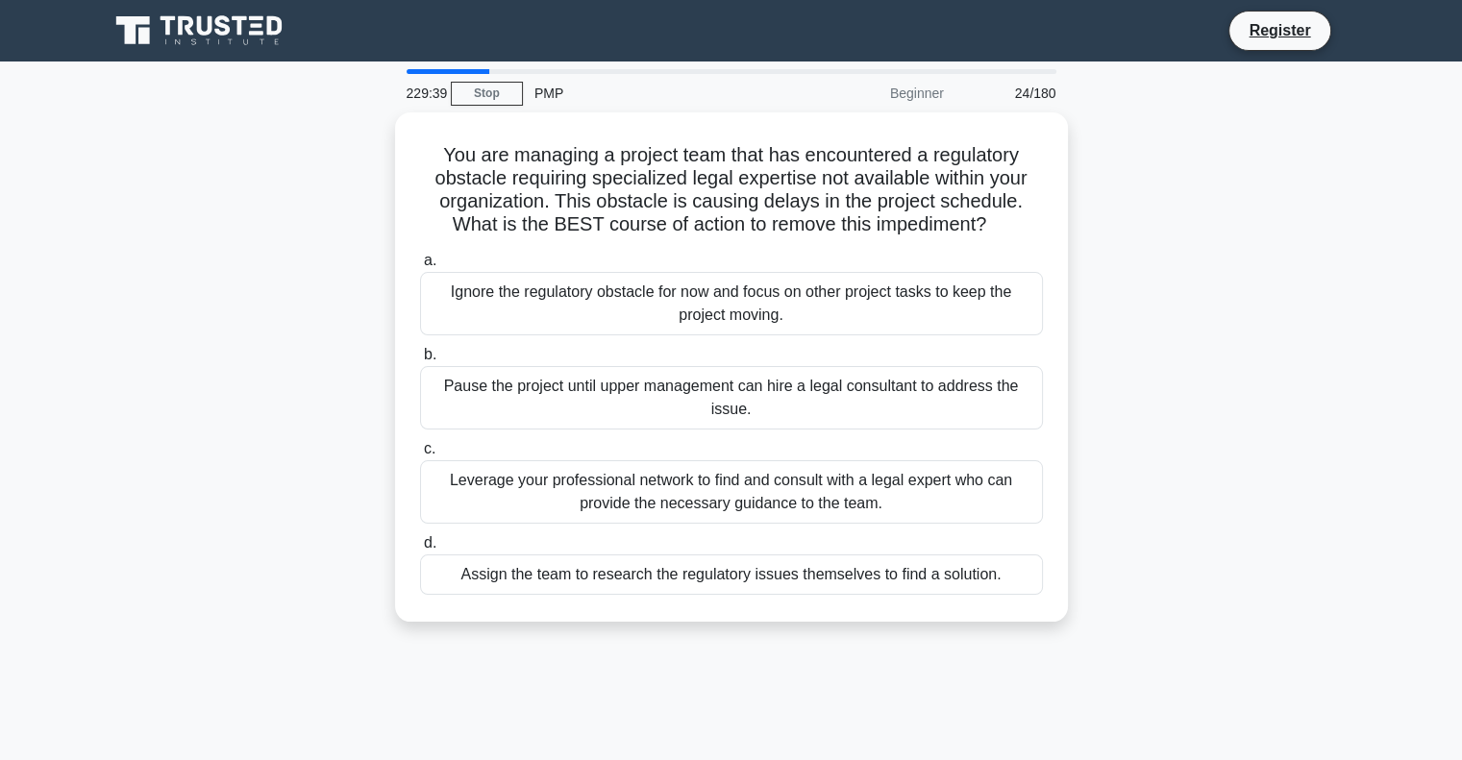
click at [758, 484] on div "Leverage your professional network to find and consult with a legal expert who …" at bounding box center [731, 491] width 623 height 63
click at [420, 456] on input "c. Leverage your professional network to find and consult with a legal expert w…" at bounding box center [420, 449] width 0 height 12
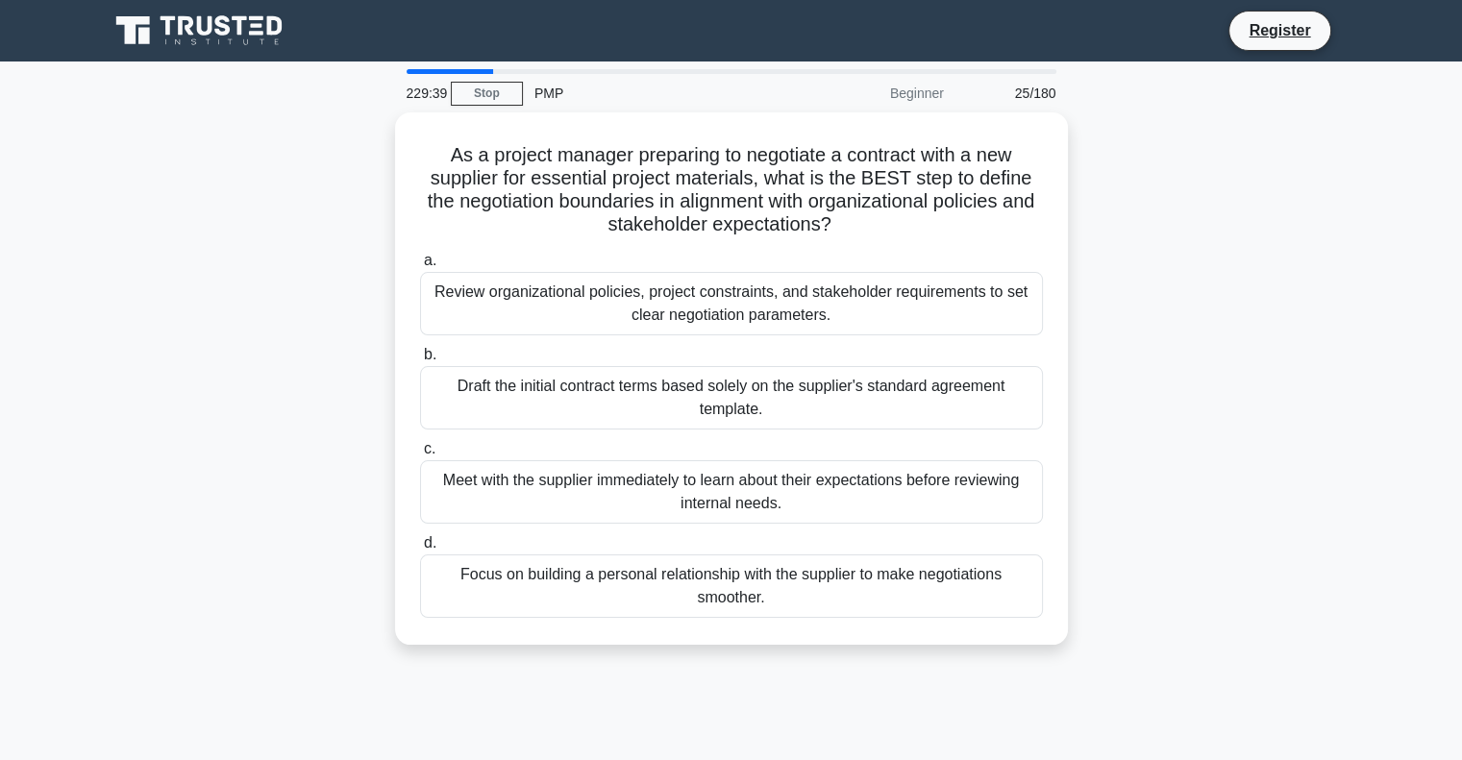
click at [750, 532] on label "d. Focus on building a personal relationship with the supplier to make negotiat…" at bounding box center [731, 575] width 623 height 87
click at [420, 537] on input "d. Focus on building a personal relationship with the supplier to make negotiat…" at bounding box center [420, 543] width 0 height 12
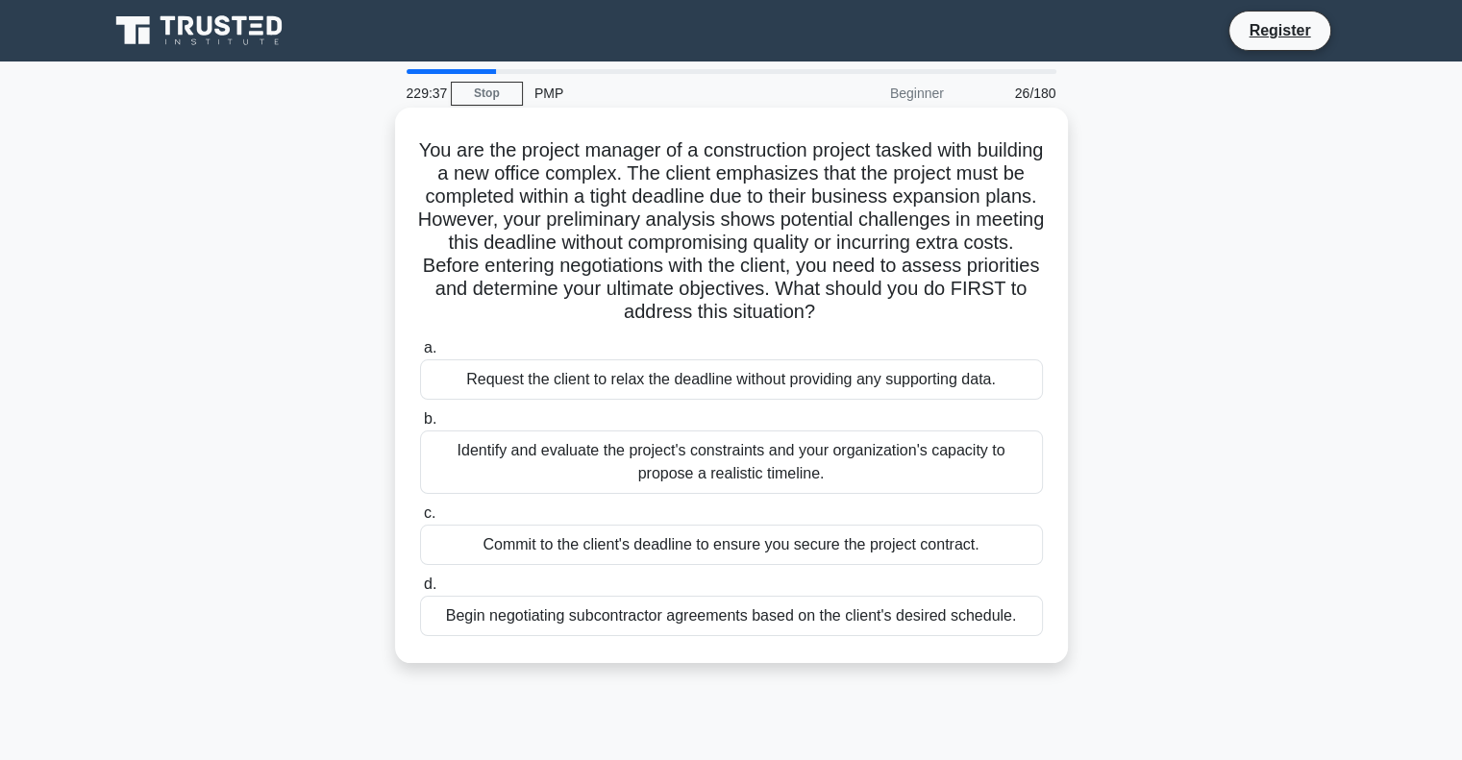
click at [749, 381] on div "Request the client to relax the deadline without providing any supporting data." at bounding box center [731, 380] width 623 height 40
click at [420, 355] on input "a. Request the client to relax the deadline without providing any supporting da…" at bounding box center [420, 348] width 0 height 12
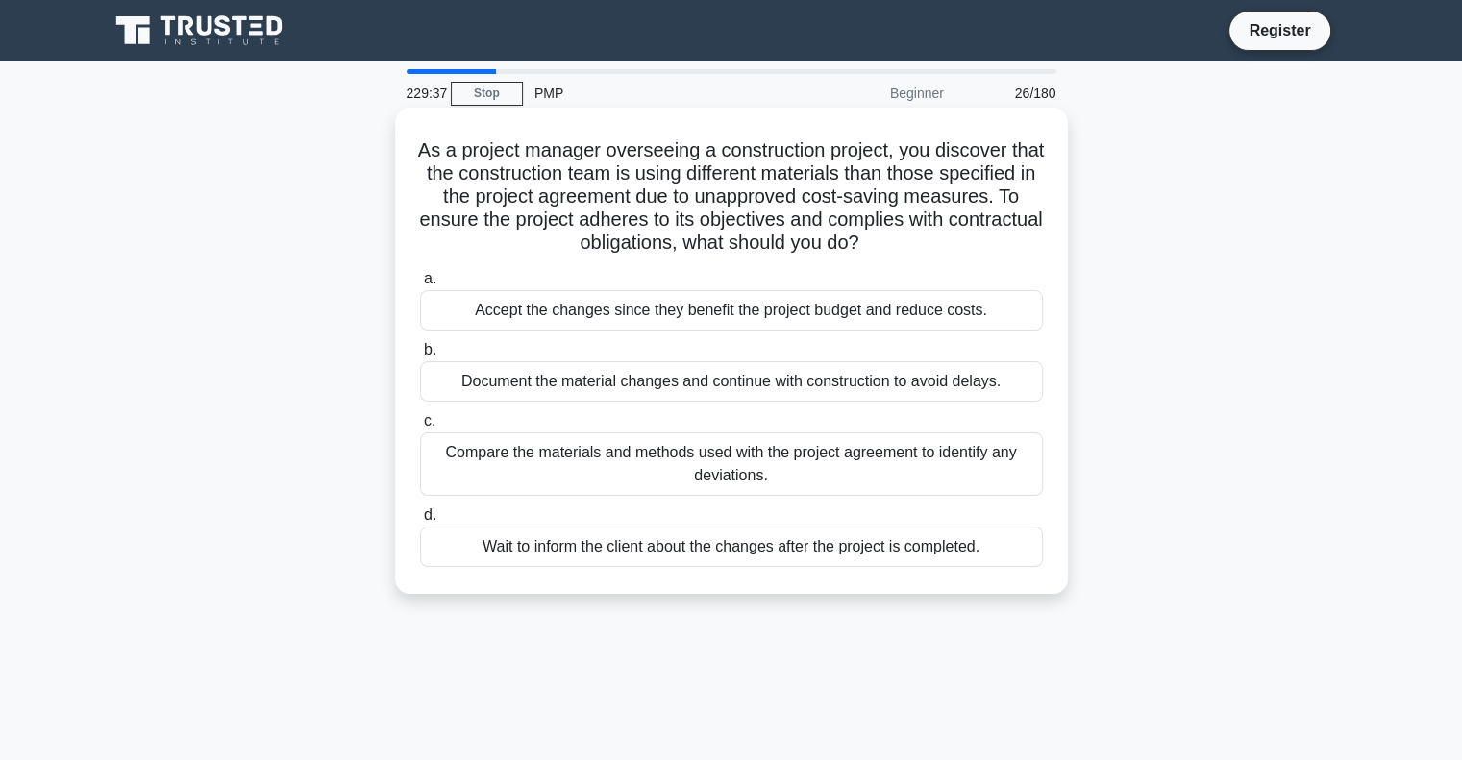
click at [745, 420] on label "c. Compare the materials and methods used with the project agreement to identif…" at bounding box center [731, 453] width 623 height 87
click at [420, 420] on input "c. Compare the materials and methods used with the project agreement to identif…" at bounding box center [420, 421] width 0 height 12
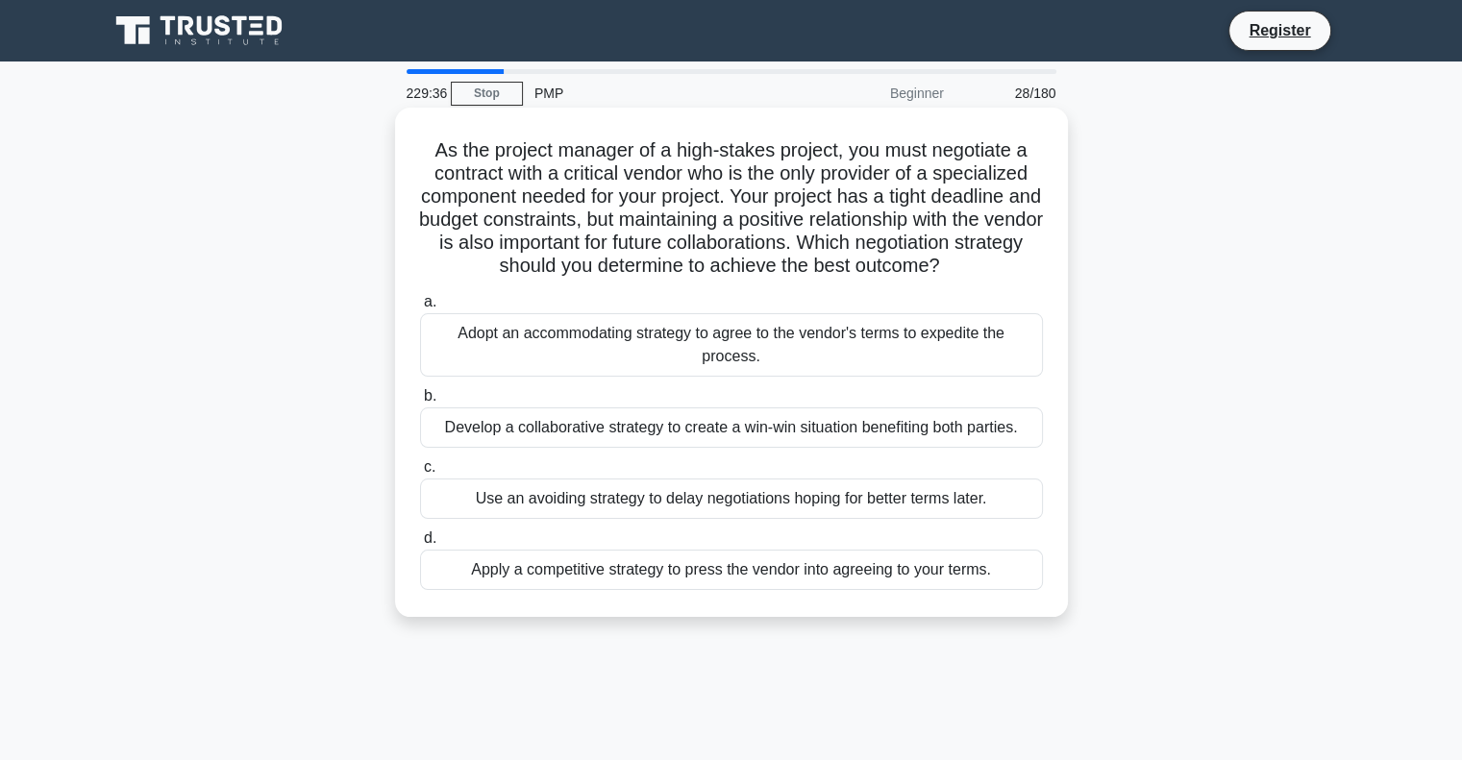
click at [740, 396] on label "b. Develop a collaborative strategy to create a win-win situation benefiting bo…" at bounding box center [731, 416] width 623 height 63
click at [420, 396] on input "b. Develop a collaborative strategy to create a win-win situation benefiting bo…" at bounding box center [420, 396] width 0 height 12
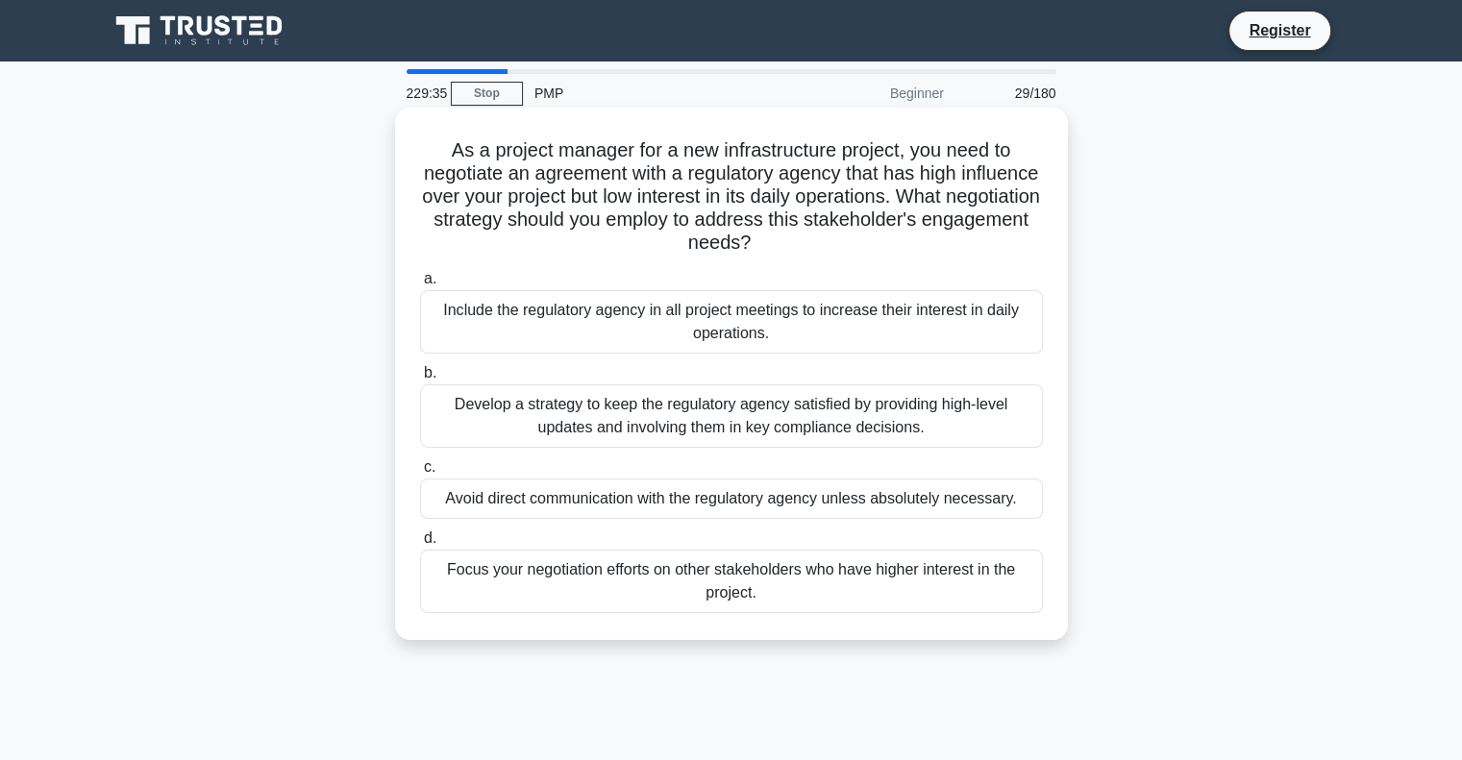
click at [740, 437] on div "Develop a strategy to keep the regulatory agency satisfied by providing high-le…" at bounding box center [731, 416] width 623 height 63
click at [420, 380] on input "b. Develop a strategy to keep the regulatory agency satisfied by providing high…" at bounding box center [420, 373] width 0 height 12
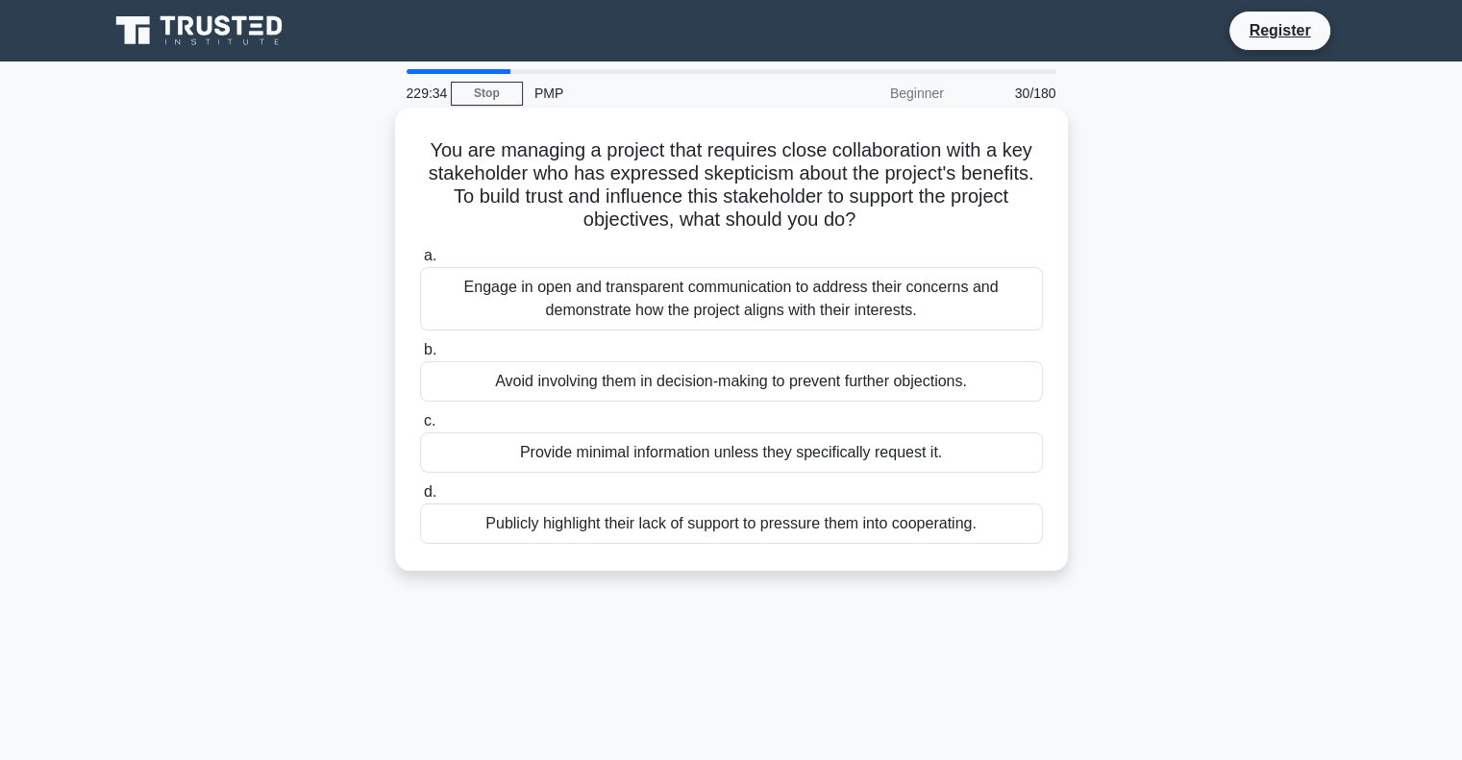
click at [737, 449] on div "Provide minimal information unless they specifically request it." at bounding box center [731, 453] width 623 height 40
click at [420, 428] on input "c. Provide minimal information unless they specifically request it." at bounding box center [420, 421] width 0 height 12
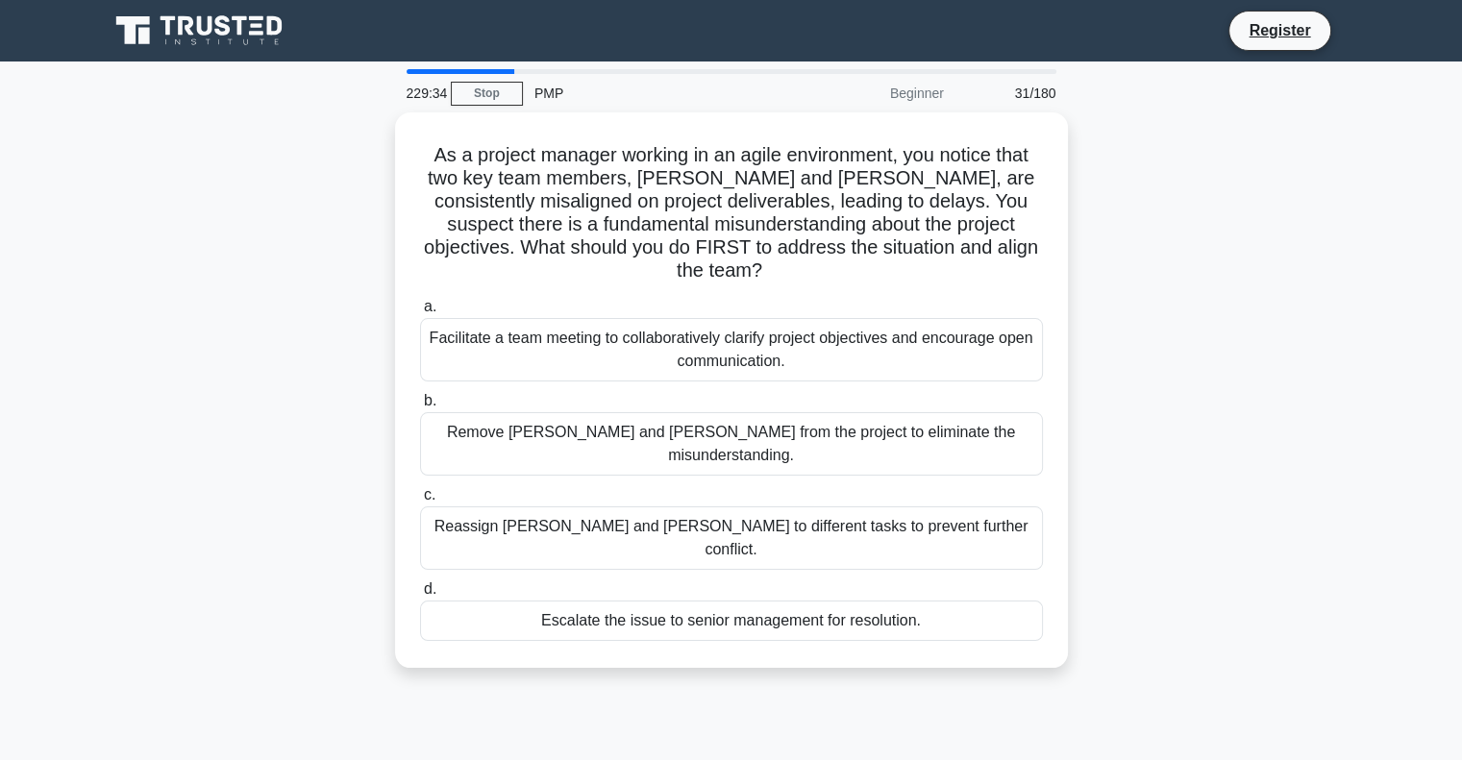
click at [737, 484] on label "c. Reassign Alex and Jordan to different tasks to prevent further conflict." at bounding box center [731, 527] width 623 height 87
click at [420, 489] on input "c. Reassign Alex and Jordan to different tasks to prevent further conflict." at bounding box center [420, 495] width 0 height 12
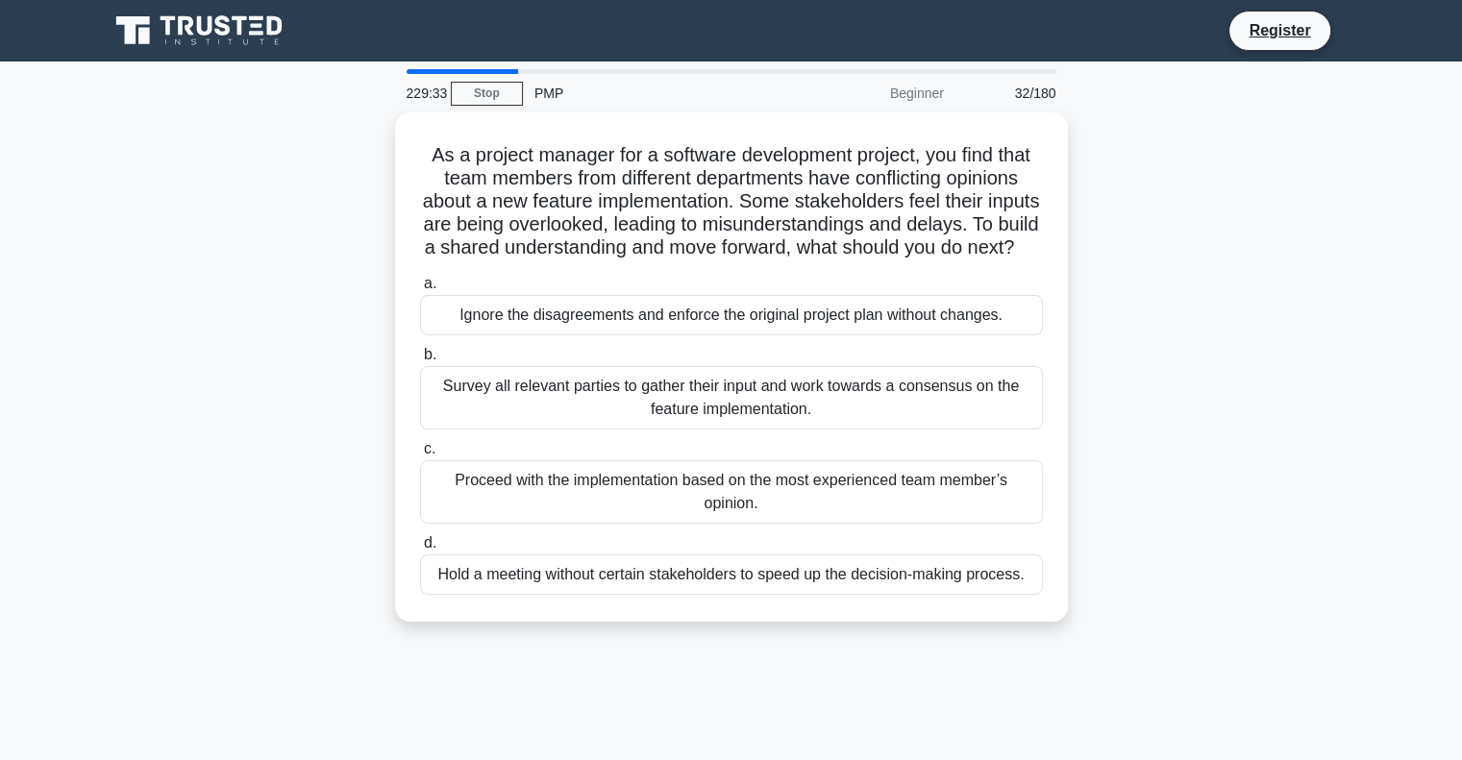
click at [737, 449] on div "a. Ignore the disagreements and enforce the original project plan without chang…" at bounding box center [732, 433] width 646 height 331
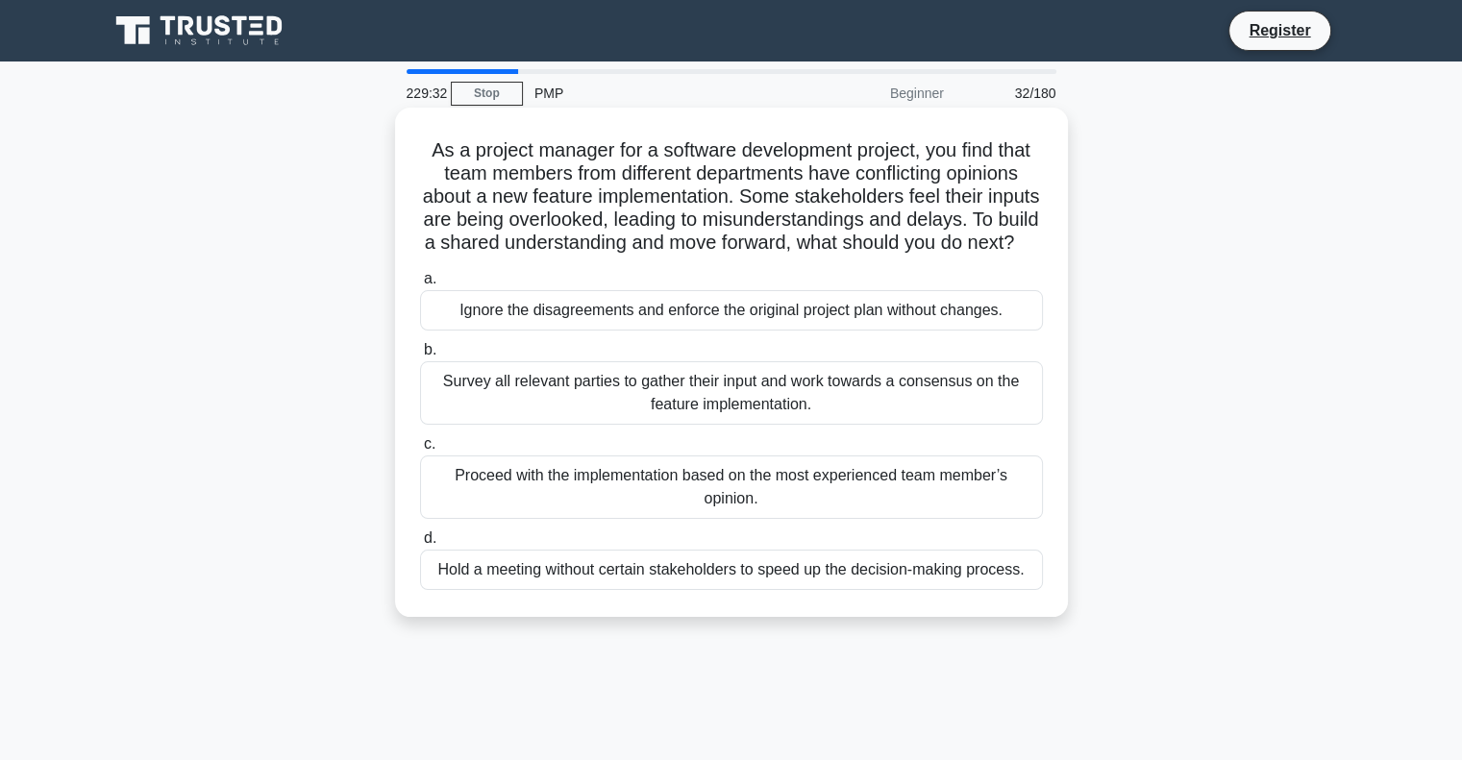
click at [739, 460] on label "c. Proceed with the implementation based on the most experienced team member’s …" at bounding box center [731, 476] width 623 height 87
click at [420, 451] on input "c. Proceed with the implementation based on the most experienced team member’s …" at bounding box center [420, 444] width 0 height 12
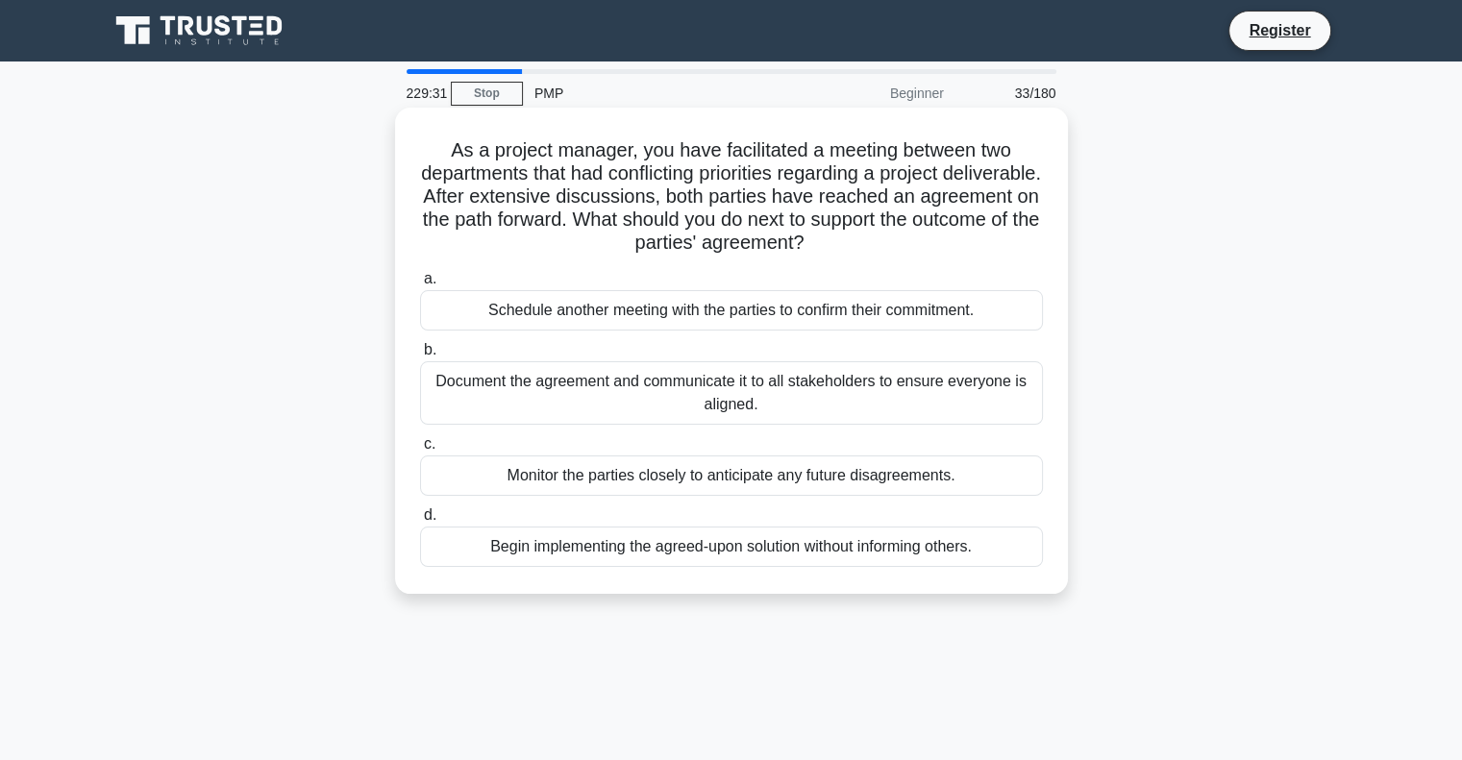
click at [735, 438] on label "c. Monitor the parties closely to anticipate any future disagreements." at bounding box center [731, 464] width 623 height 63
click at [420, 438] on input "c. Monitor the parties closely to anticipate any future disagreements." at bounding box center [420, 444] width 0 height 12
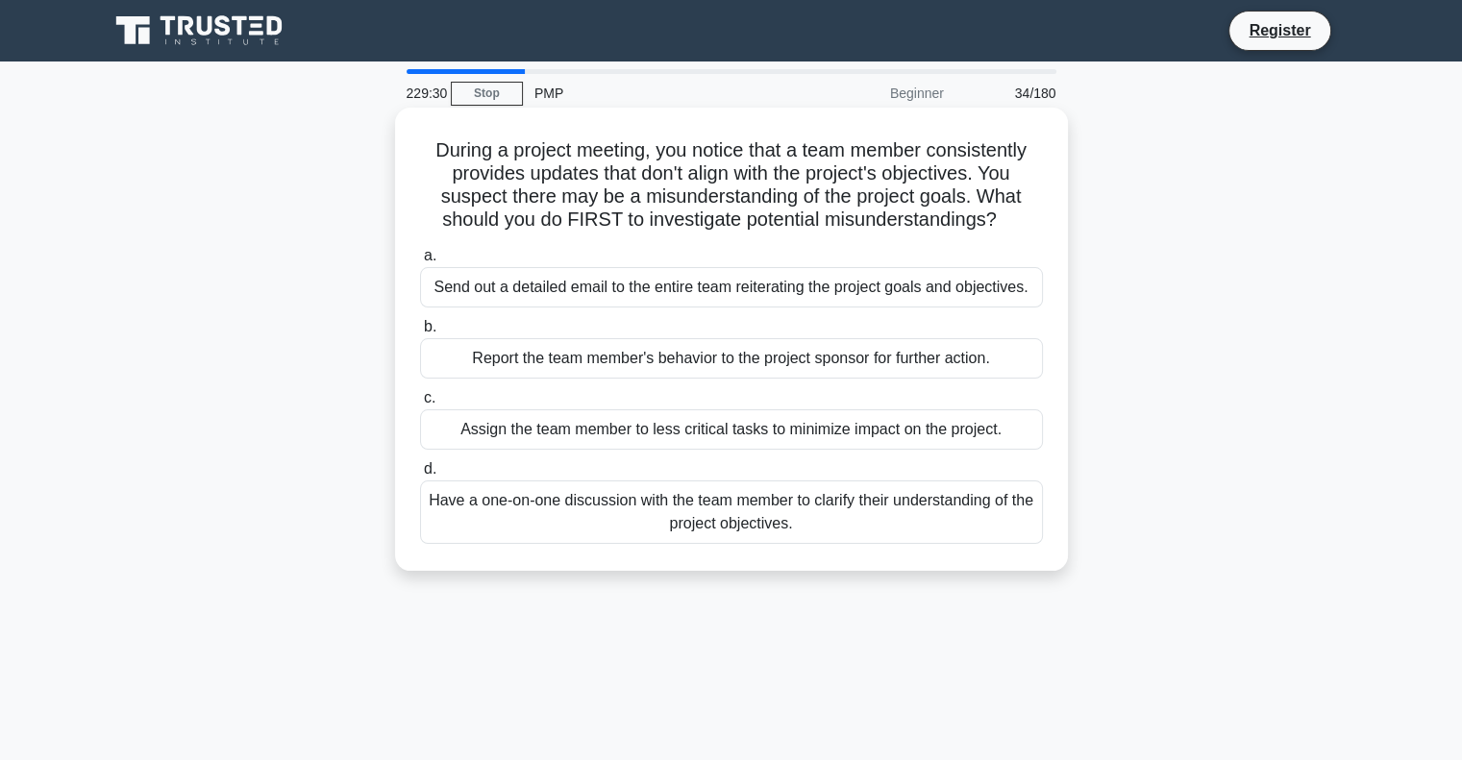
click at [1049, 207] on div "During a project meeting, you notice that a team member consistently provides u…" at bounding box center [732, 339] width 658 height 448
click at [779, 138] on h5 "During a project meeting, you notice that a team member consistently provides u…" at bounding box center [731, 185] width 627 height 94
click at [776, 151] on h5 "During a project meeting, you notice that a team member consistently provides u…" at bounding box center [731, 185] width 627 height 94
click at [739, 322] on label "b. Report the team member's behavior to the project sponsor for further action." at bounding box center [731, 346] width 623 height 63
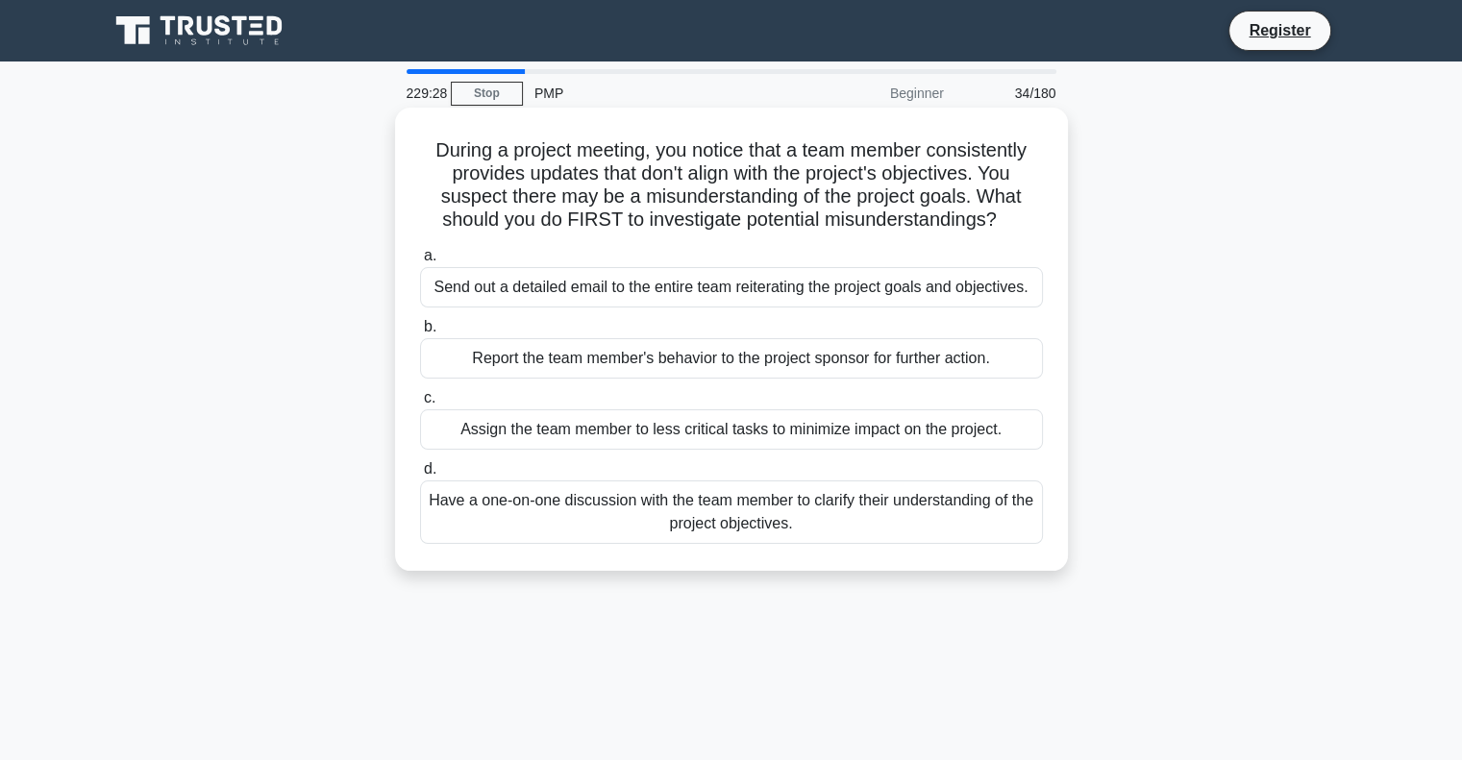
click at [420, 322] on input "b. Report the team member's behavior to the project sponsor for further action." at bounding box center [420, 327] width 0 height 12
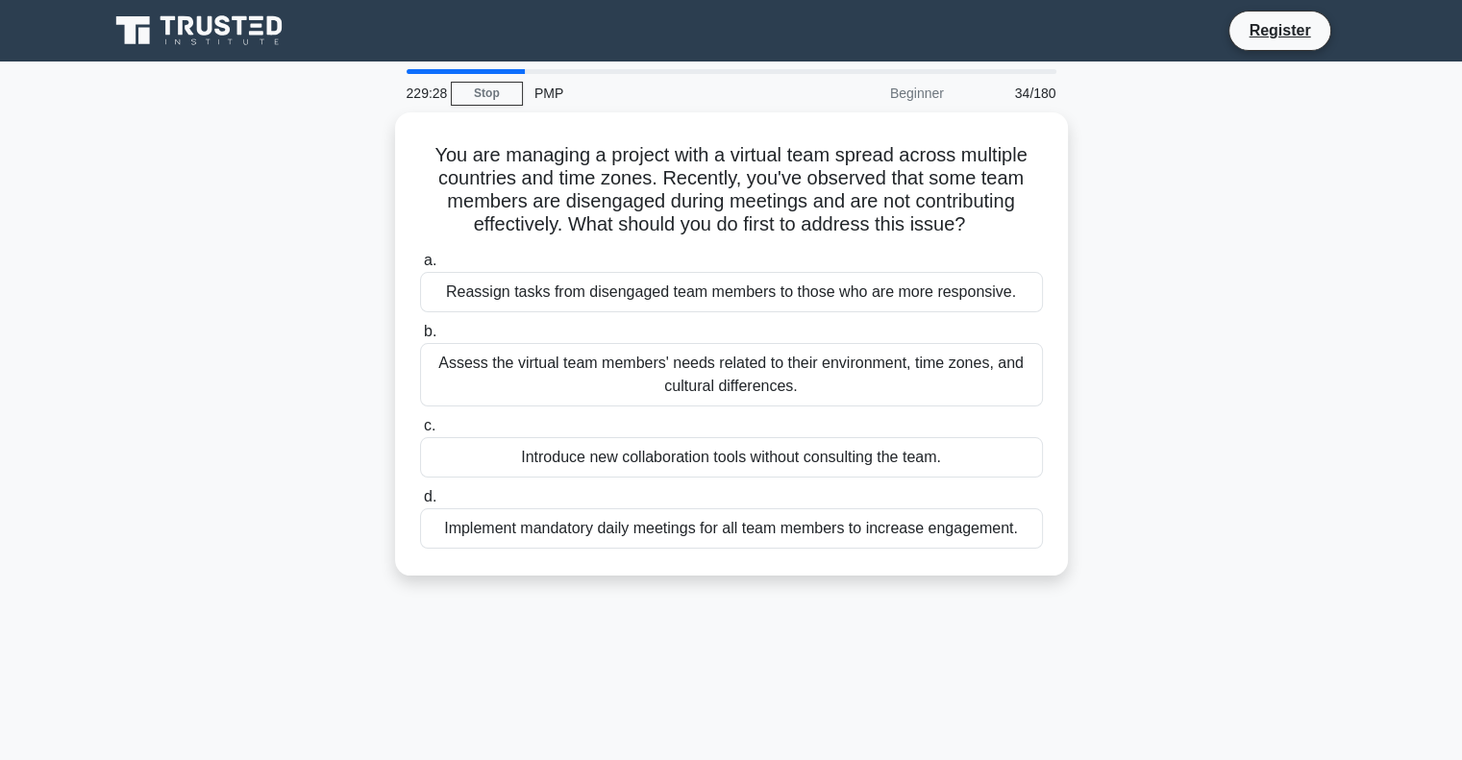
click at [739, 322] on label "b. Assess the virtual team members' needs related to their environment, time zo…" at bounding box center [731, 363] width 623 height 87
click at [420, 326] on input "b. Assess the virtual team members' needs related to their environment, time zo…" at bounding box center [420, 332] width 0 height 12
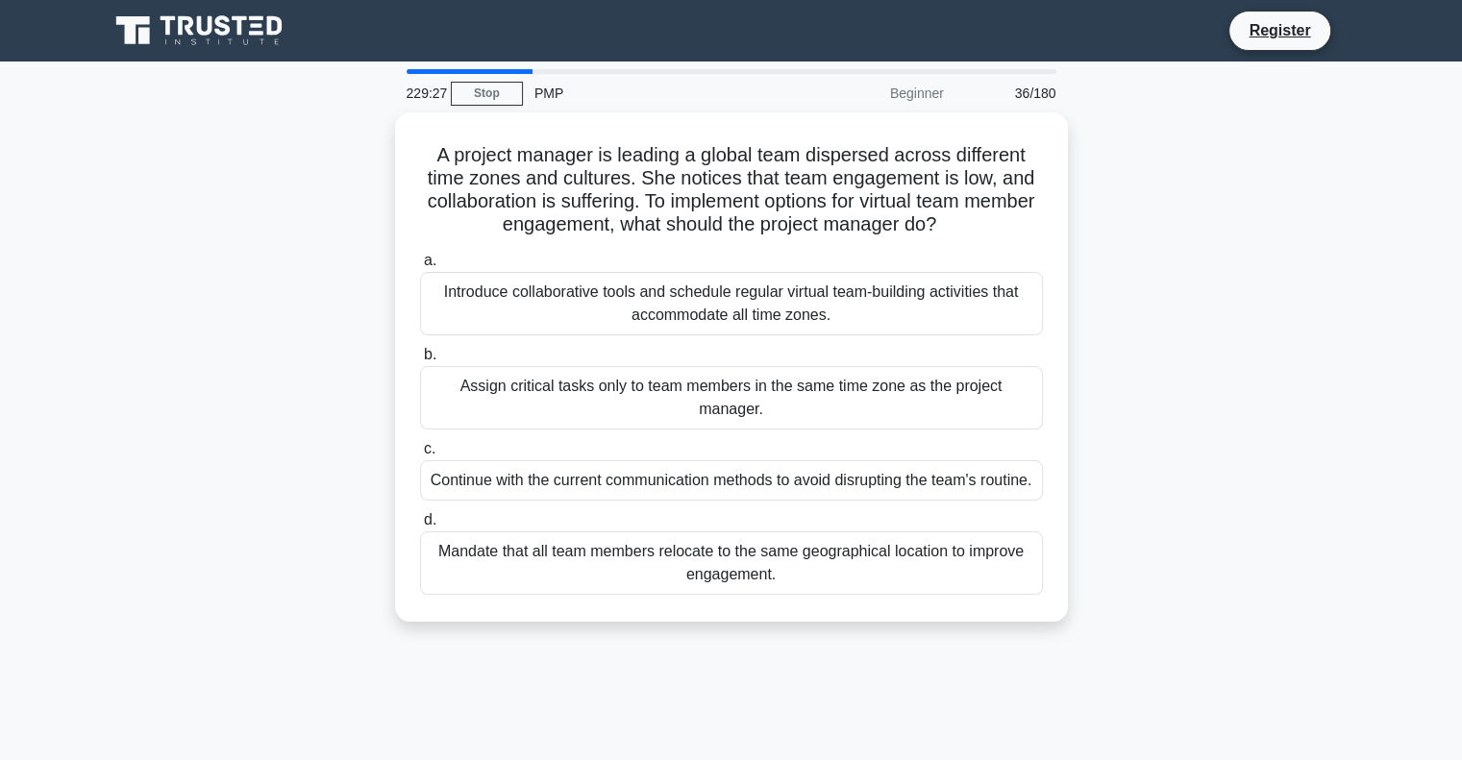
click at [739, 317] on div "Introduce collaborative tools and schedule regular virtual team-building activi…" at bounding box center [731, 303] width 623 height 63
click at [420, 267] on input "a. Introduce collaborative tools and schedule regular virtual team-building act…" at bounding box center [420, 261] width 0 height 12
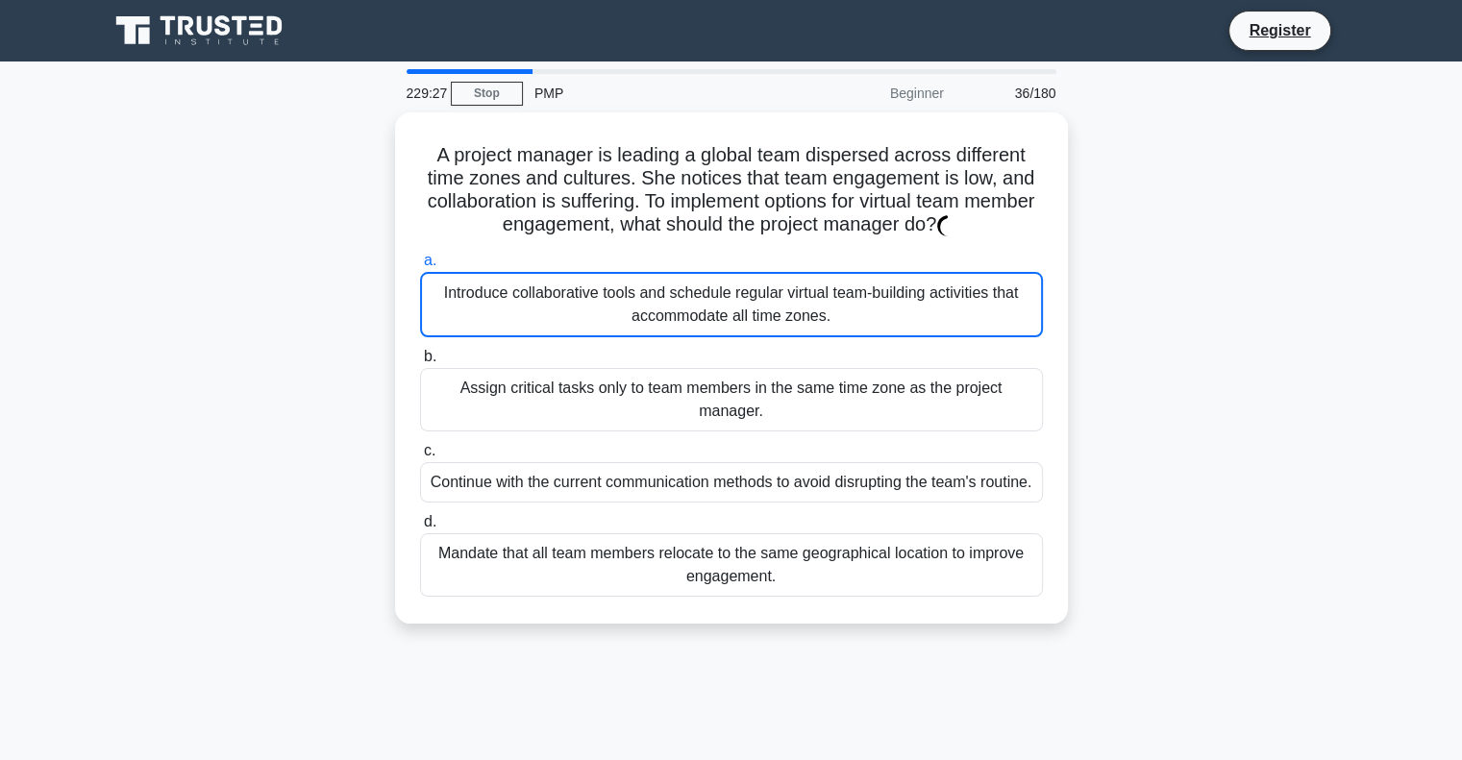
click at [739, 317] on div "Introduce collaborative tools and schedule regular virtual team-building activi…" at bounding box center [731, 304] width 623 height 65
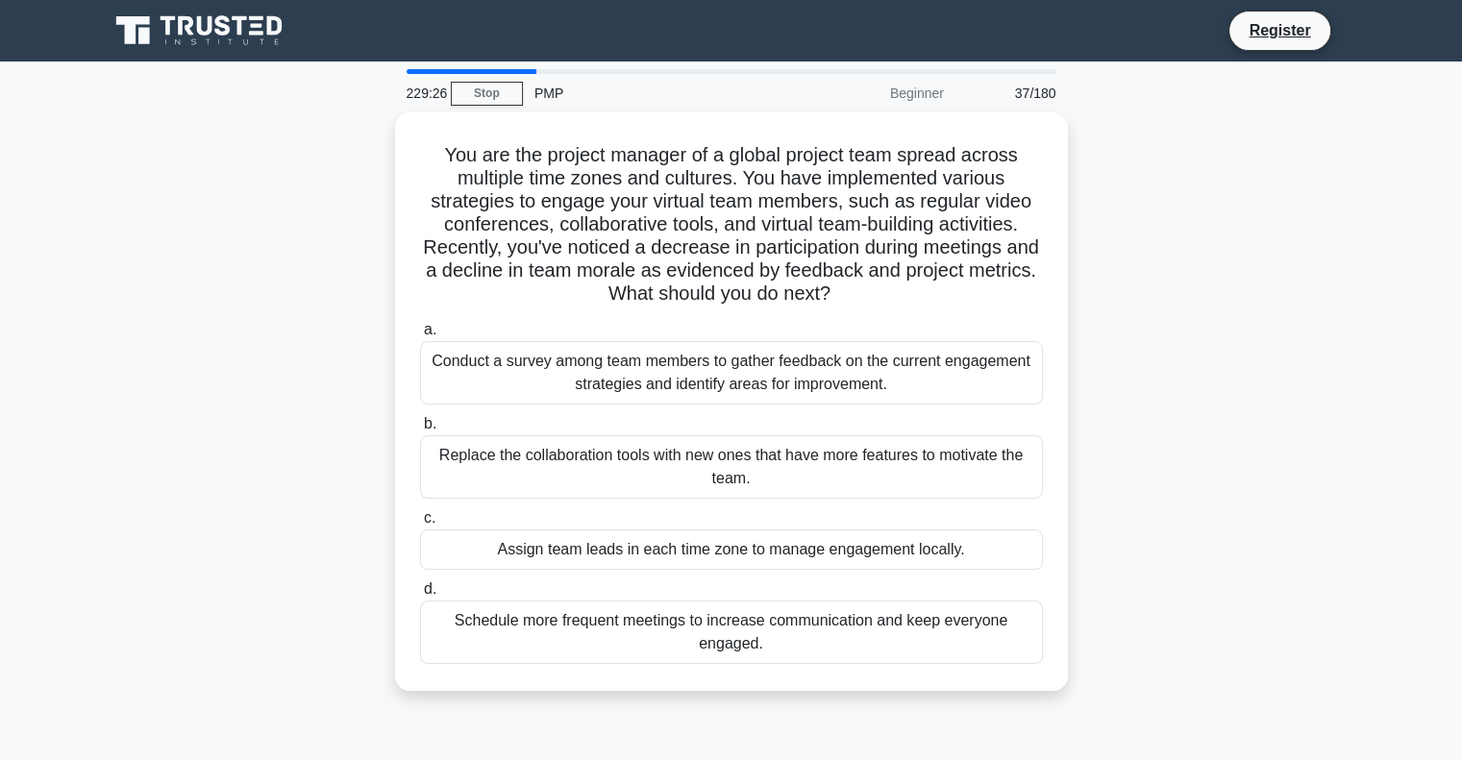
click at [739, 318] on label "a. Conduct a survey among team members to gather feedback on the current engage…" at bounding box center [731, 361] width 623 height 87
click at [420, 324] on input "a. Conduct a survey among team members to gather feedback on the current engage…" at bounding box center [420, 330] width 0 height 12
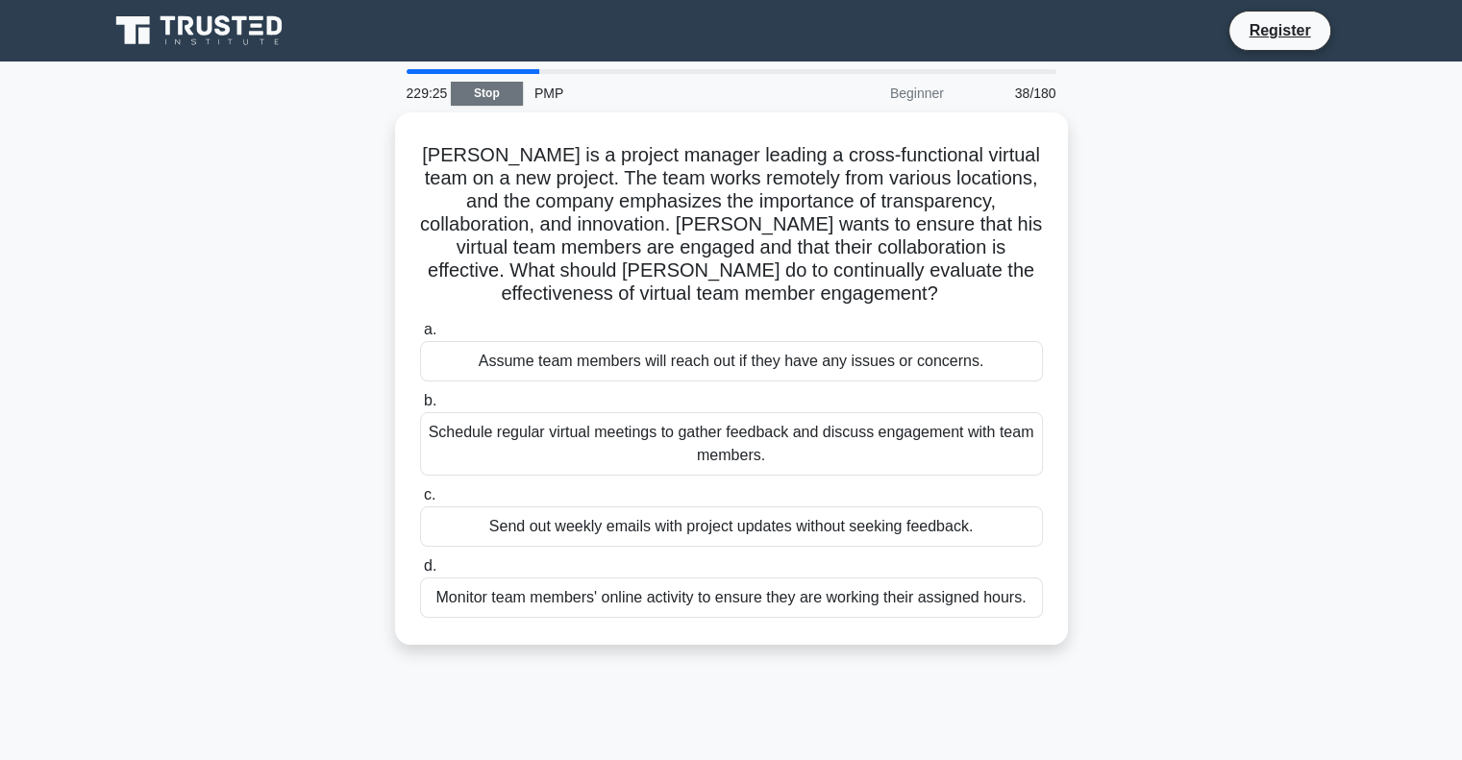
click at [501, 97] on link "Stop" at bounding box center [487, 94] width 72 height 24
